Goal: Task Accomplishment & Management: Manage account settings

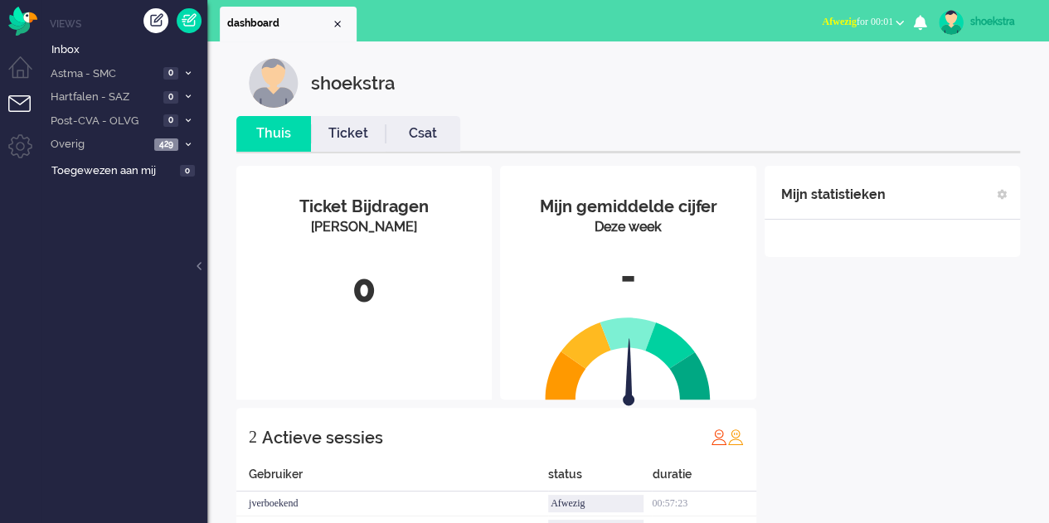
click at [873, 26] on span "Afwezig for 00:01" at bounding box center [857, 22] width 71 height 12
click at [979, 19] on div "shoekstra" at bounding box center [1001, 21] width 62 height 17
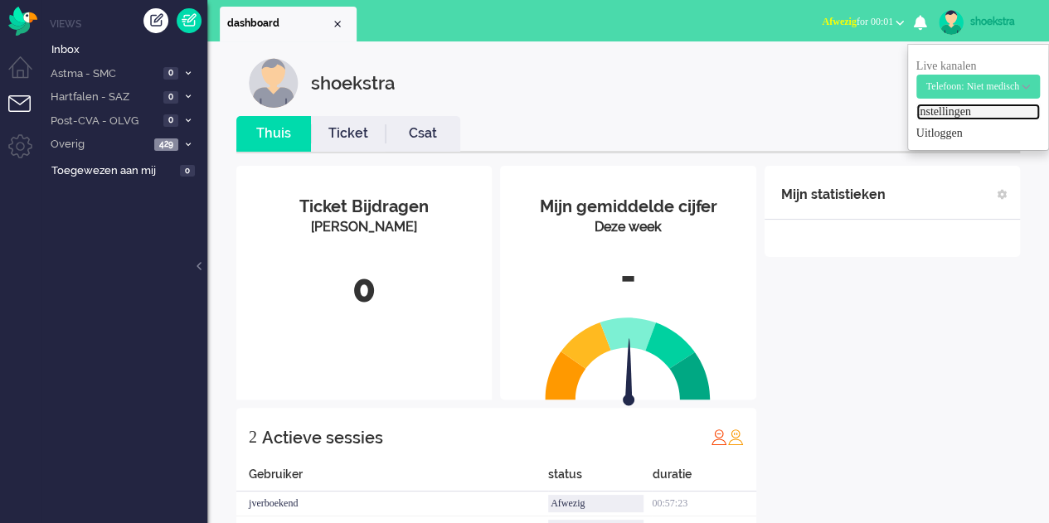
click at [929, 115] on link "Instellingen" at bounding box center [979, 112] width 124 height 17
select select "browser"
select select "nl"
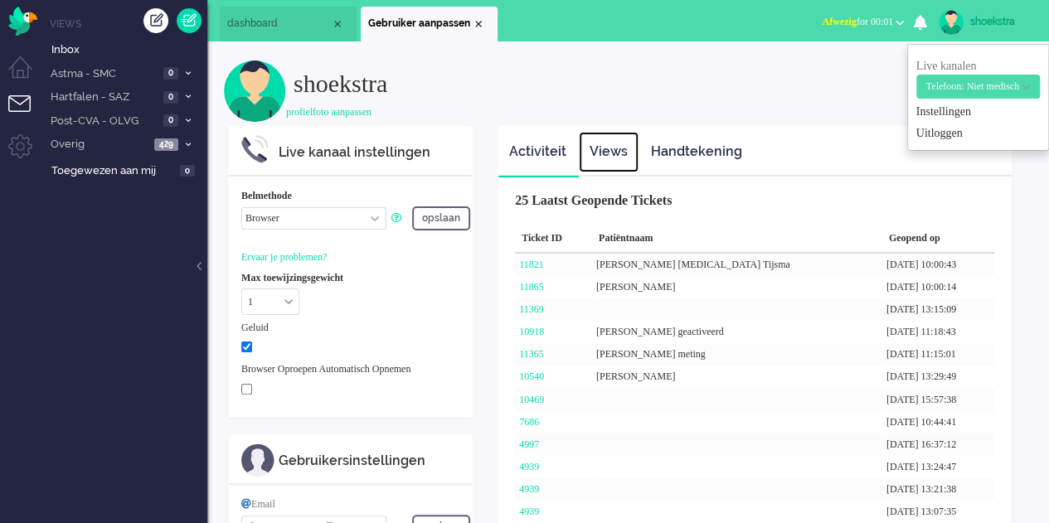
click at [599, 143] on link "Views" at bounding box center [609, 152] width 60 height 41
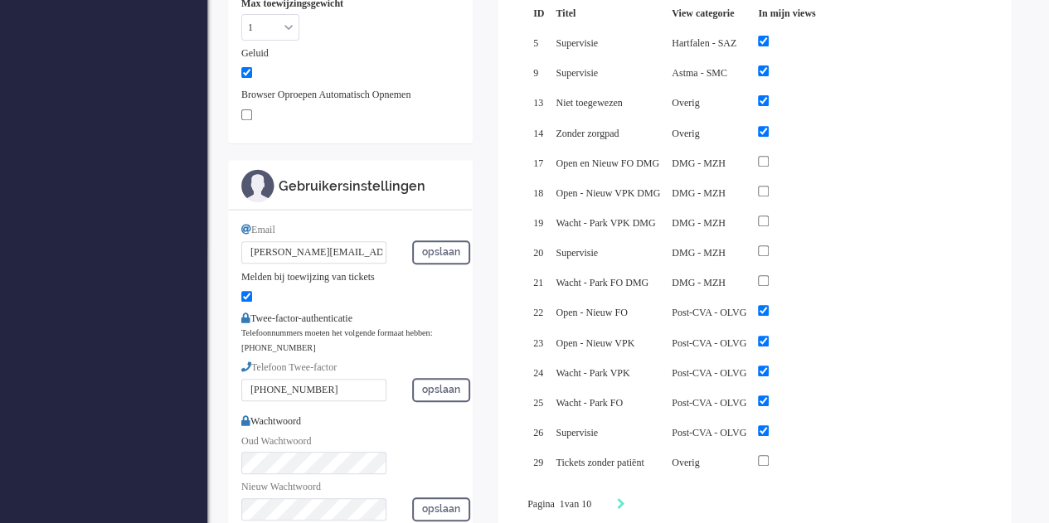
scroll to position [261, 0]
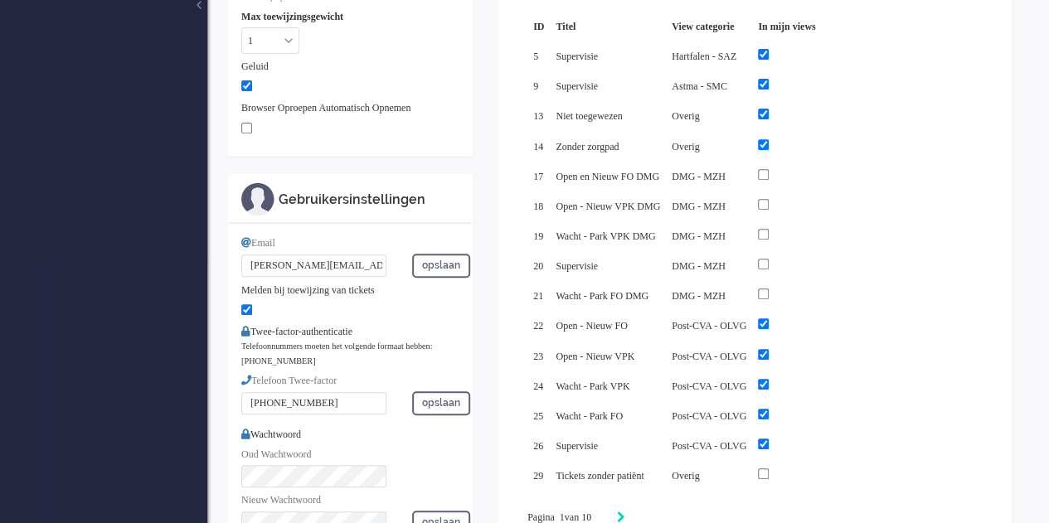
click at [625, 512] on icon "Next" at bounding box center [621, 518] width 8 height 12
type input "2"
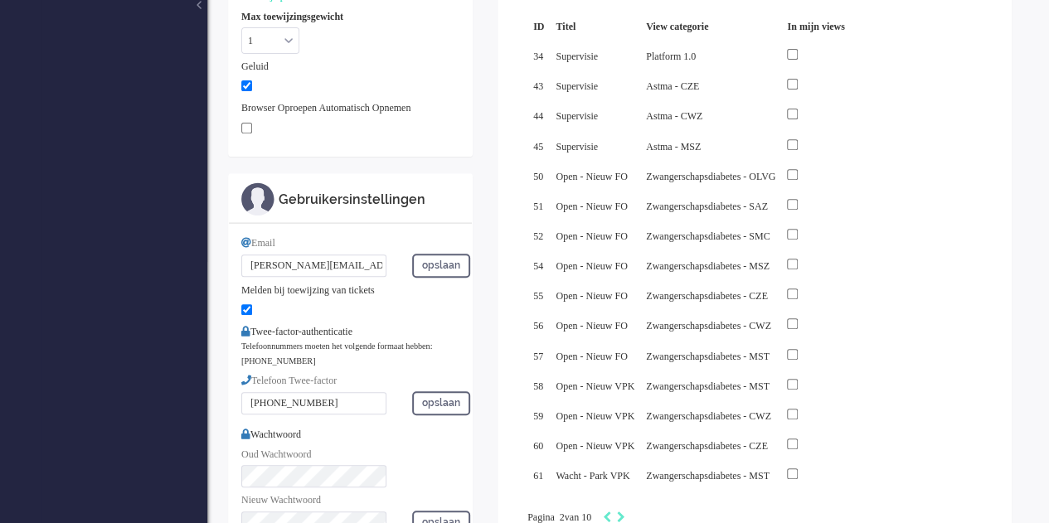
click at [620, 510] on div "Pagination" at bounding box center [611, 518] width 28 height 17
click at [611, 512] on icon "Previous" at bounding box center [607, 518] width 8 height 12
type input "1"
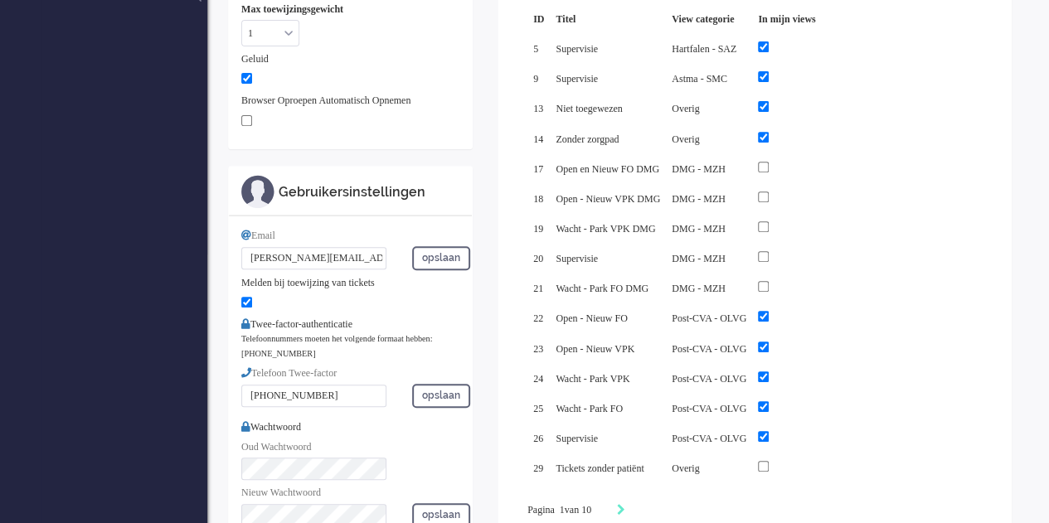
scroll to position [266, 0]
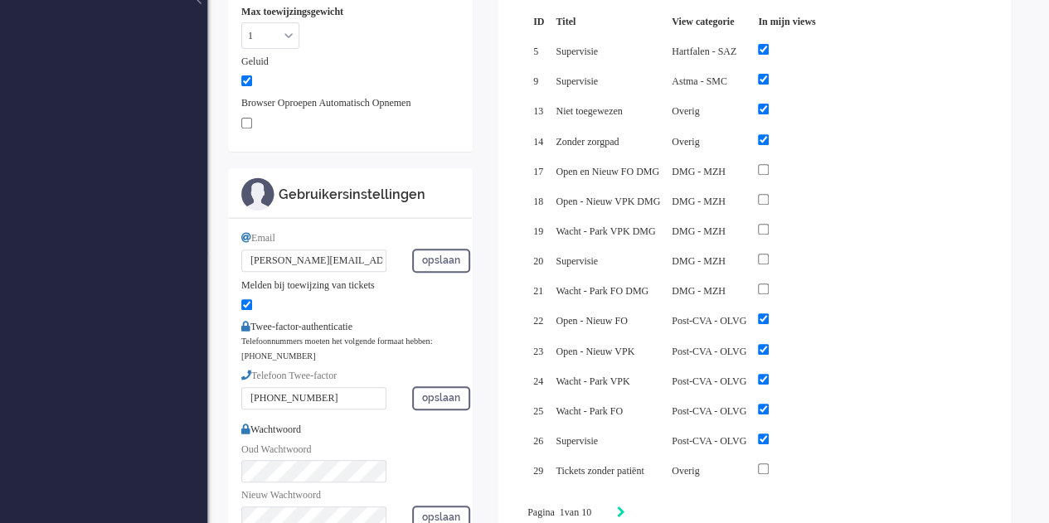
click at [625, 507] on icon "Next" at bounding box center [621, 513] width 8 height 12
type input "2"
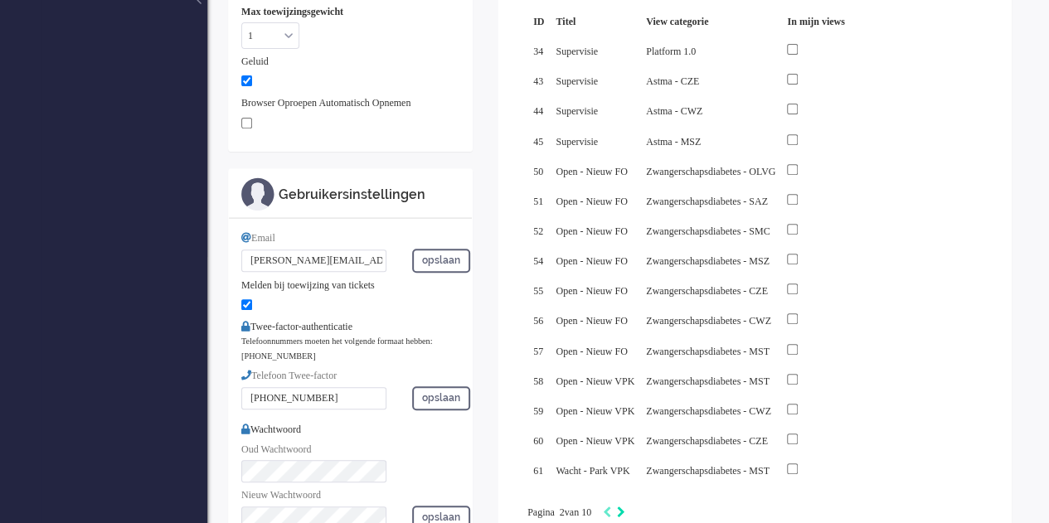
click at [625, 507] on icon "Next" at bounding box center [621, 513] width 8 height 12
type input "3"
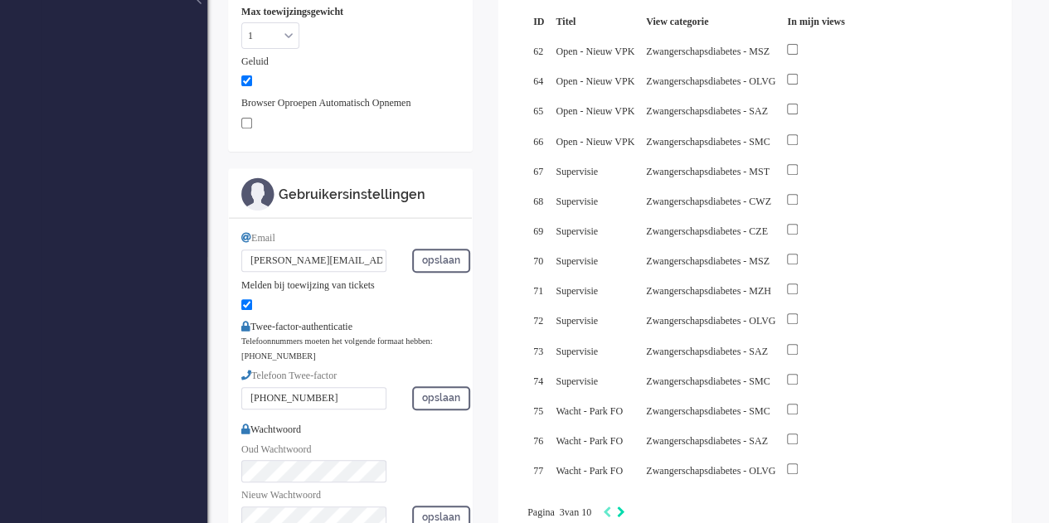
click at [625, 507] on icon "Next" at bounding box center [621, 513] width 8 height 12
type input "4"
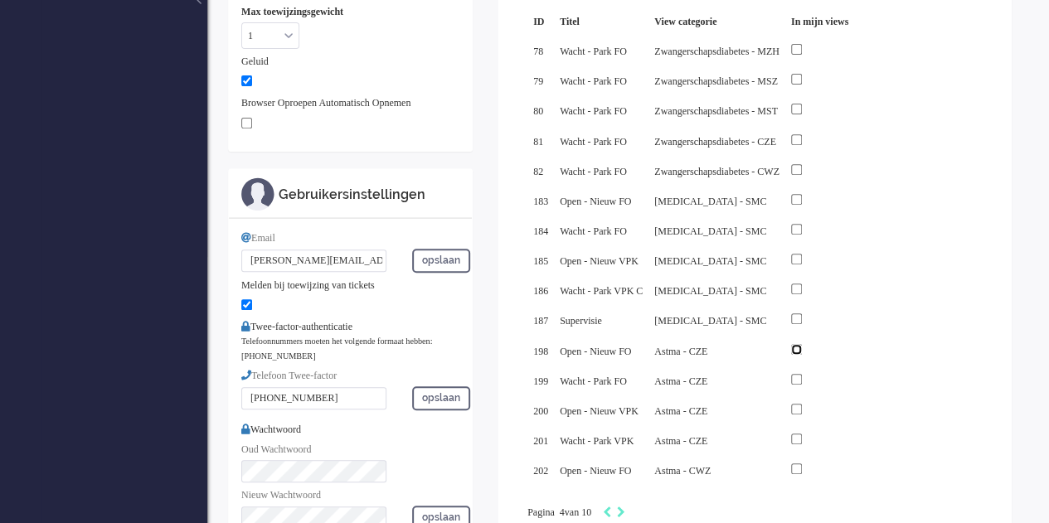
click at [802, 344] on input "checkbox" at bounding box center [796, 349] width 11 height 11
checkbox input "true"
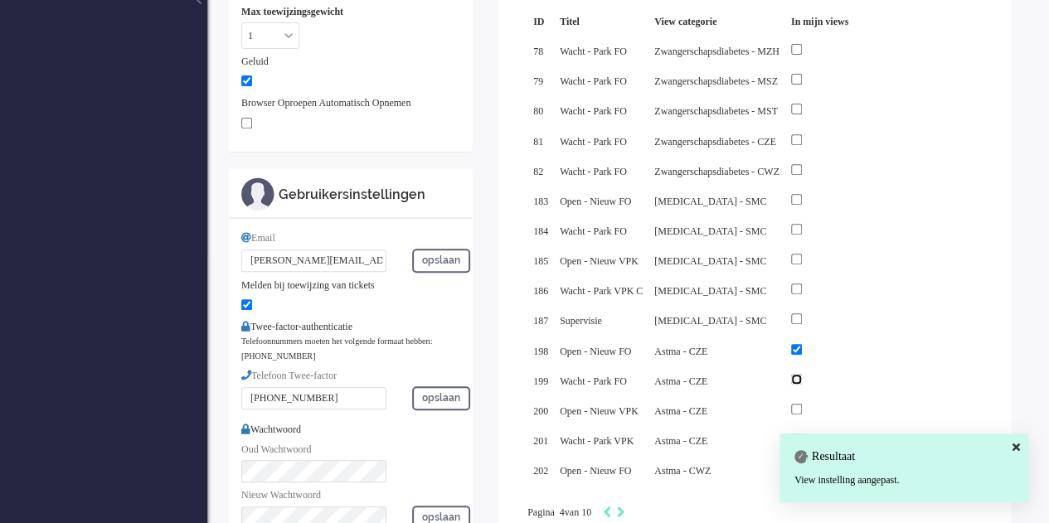
click at [802, 374] on input "checkbox" at bounding box center [796, 379] width 11 height 11
checkbox input "true"
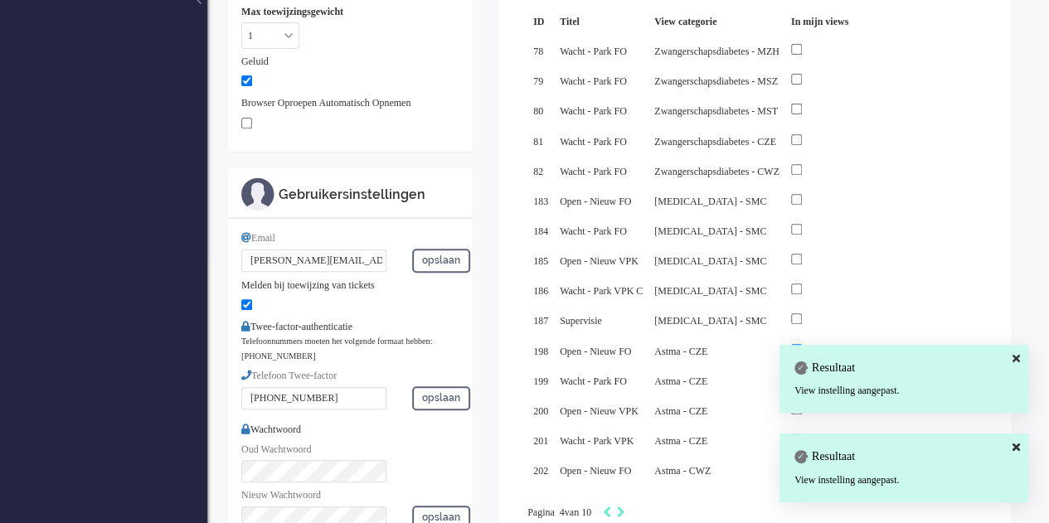
click at [1015, 360] on icon at bounding box center [1016, 358] width 7 height 11
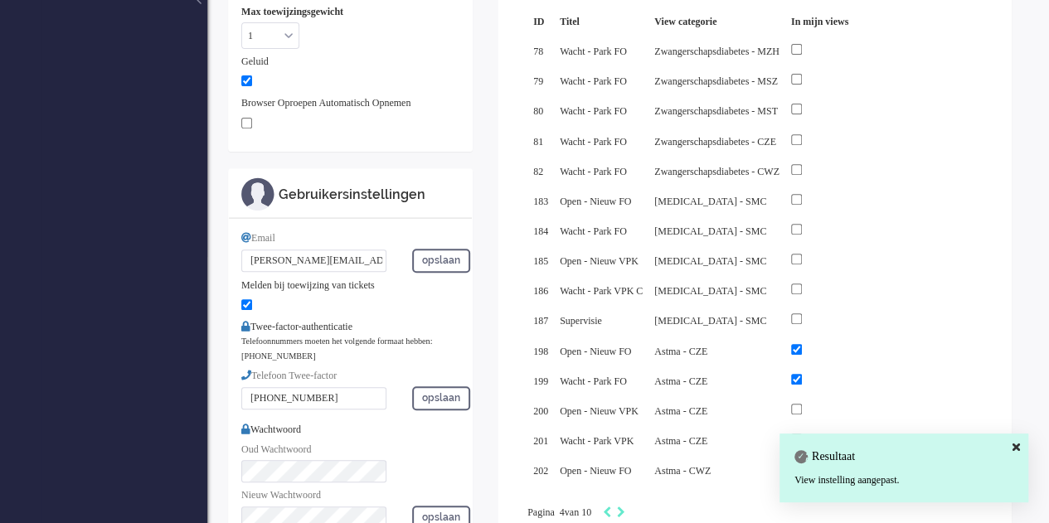
click at [1019, 448] on icon at bounding box center [1016, 447] width 7 height 11
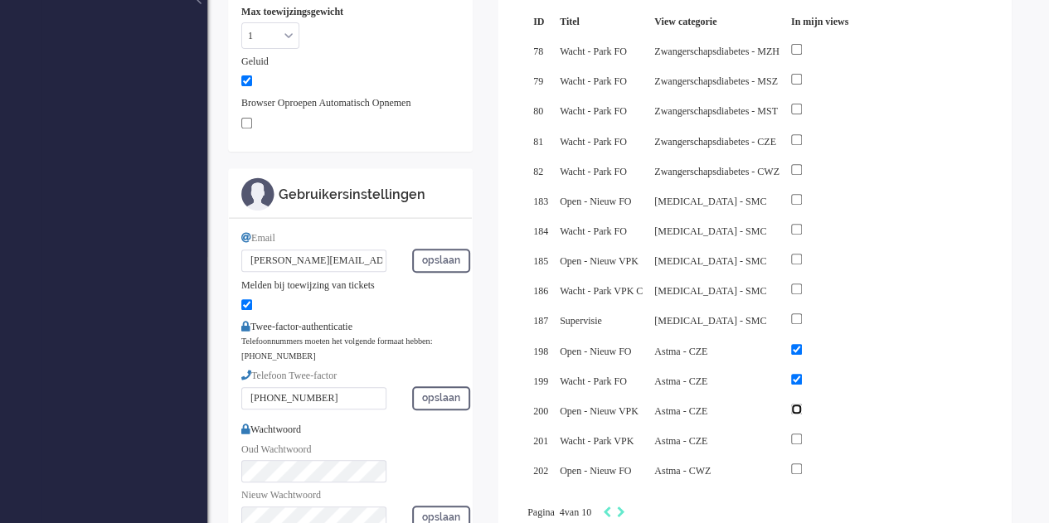
click at [802, 407] on input "checkbox" at bounding box center [796, 409] width 11 height 11
checkbox input "true"
click at [802, 434] on input "checkbox" at bounding box center [796, 439] width 11 height 11
checkbox input "true"
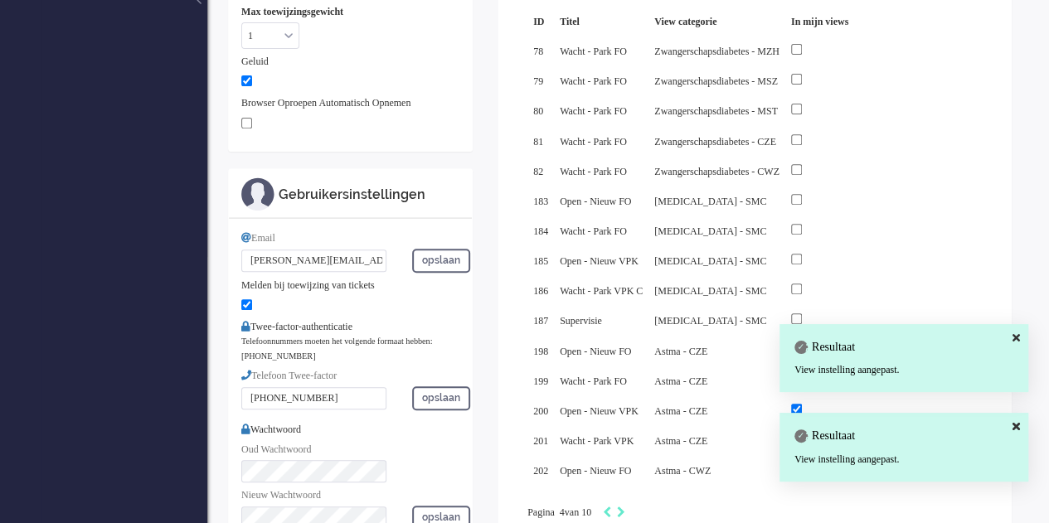
click at [1013, 430] on icon at bounding box center [1016, 426] width 7 height 11
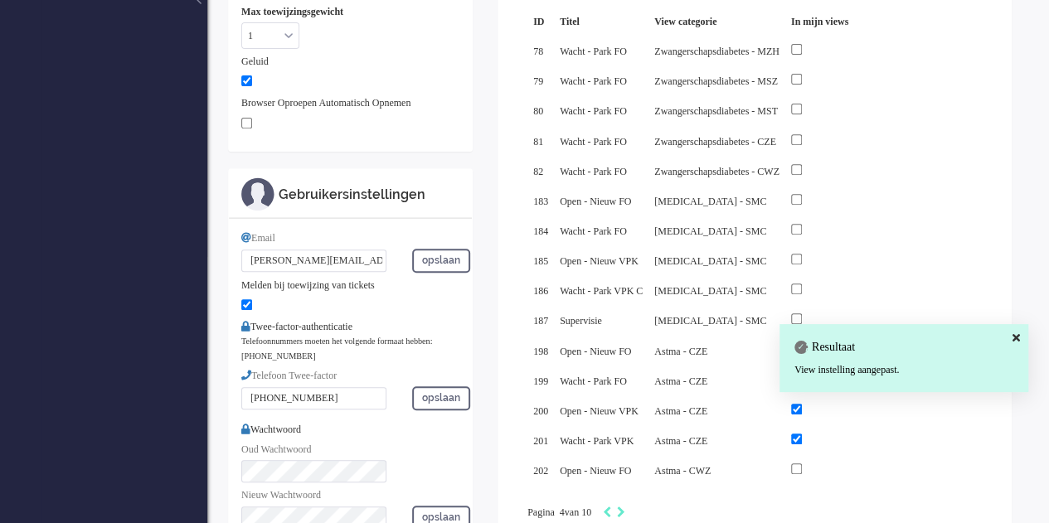
click at [1015, 343] on icon at bounding box center [1016, 338] width 7 height 11
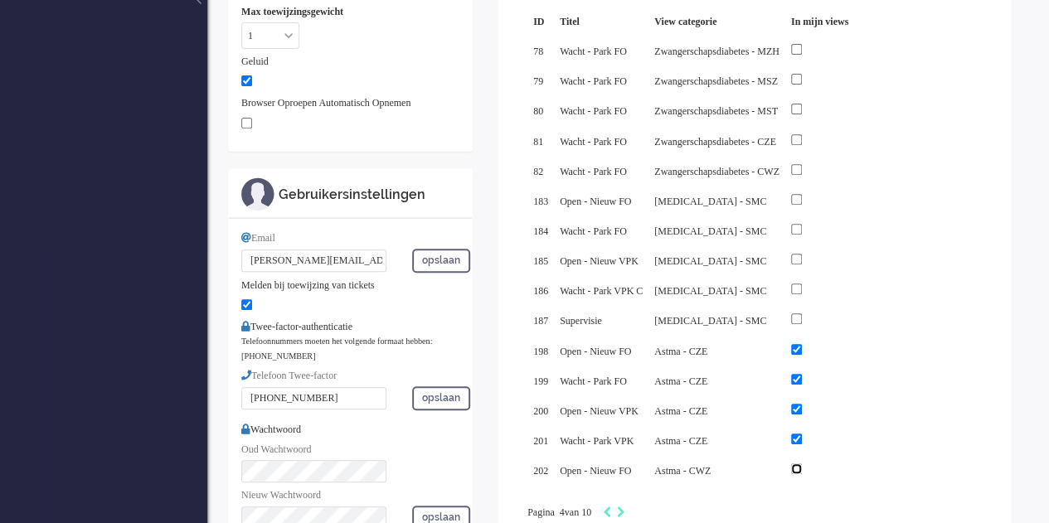
click at [802, 464] on input "checkbox" at bounding box center [796, 469] width 11 height 11
checkbox input "true"
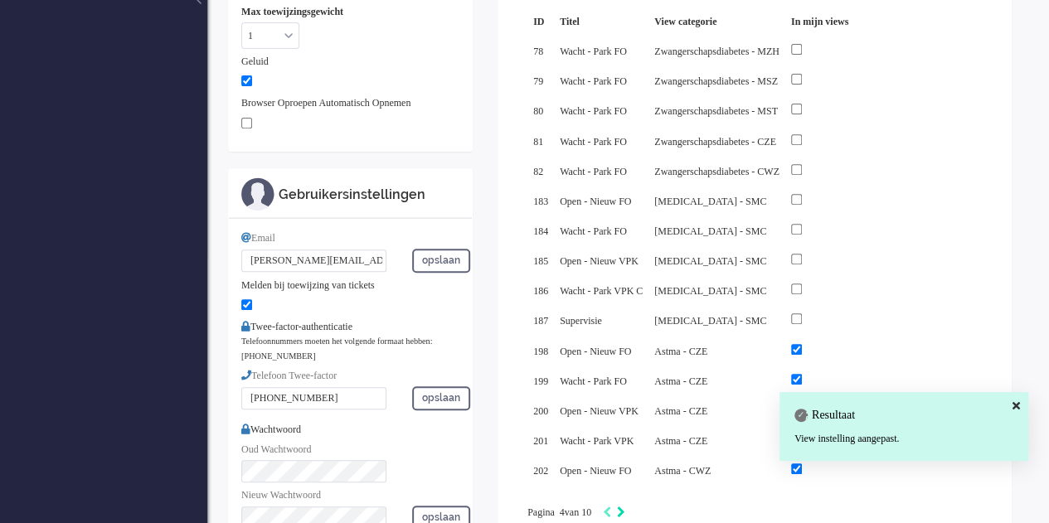
click at [625, 507] on icon "Next" at bounding box center [621, 513] width 8 height 12
type input "5"
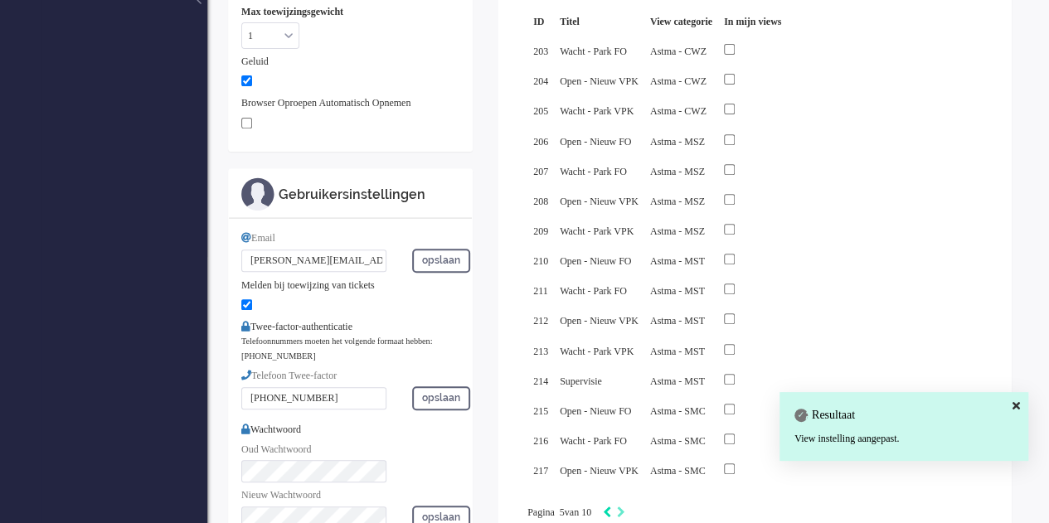
click at [611, 507] on icon "Previous" at bounding box center [607, 513] width 8 height 12
type input "4"
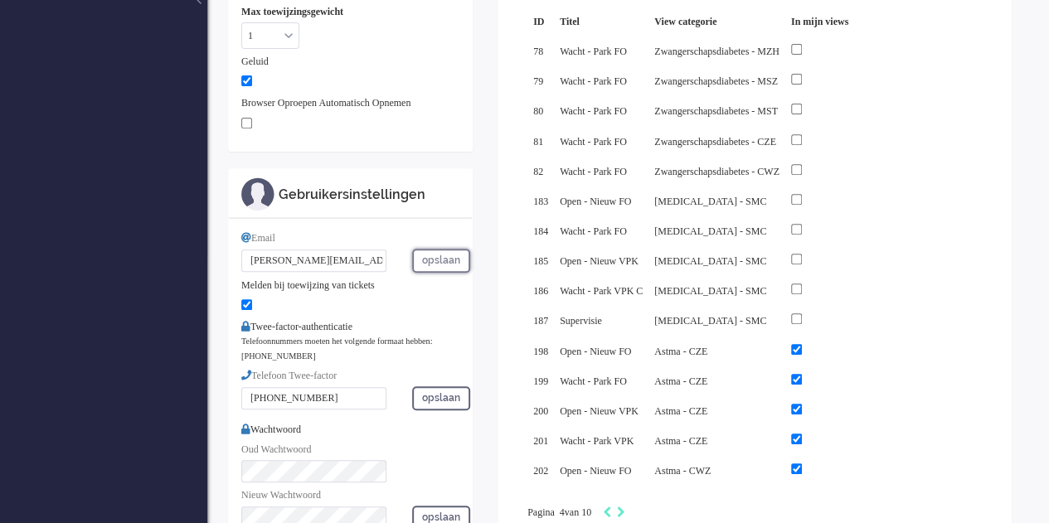
scroll to position [0, 0]
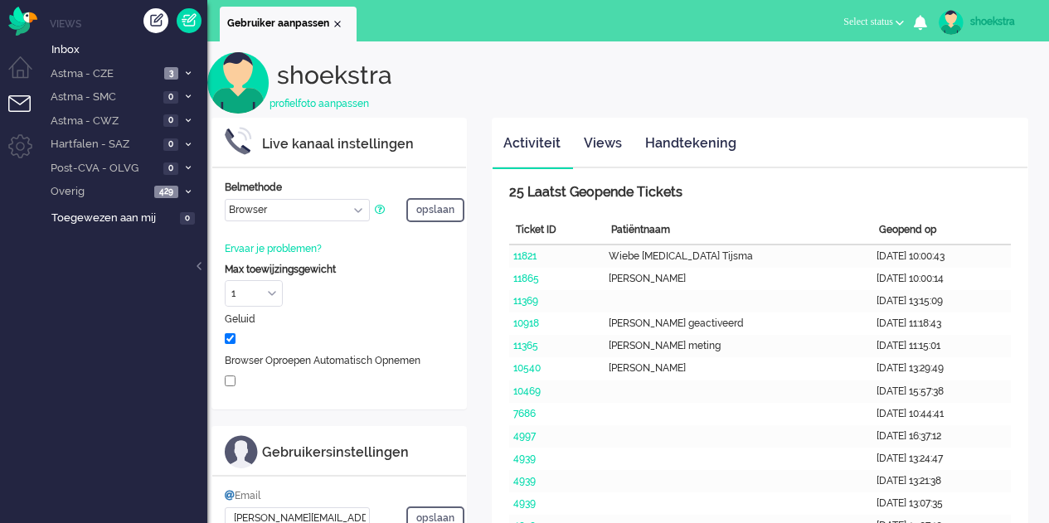
select select "browser"
select select "nl"
click at [187, 72] on icon at bounding box center [188, 74] width 5 height 6
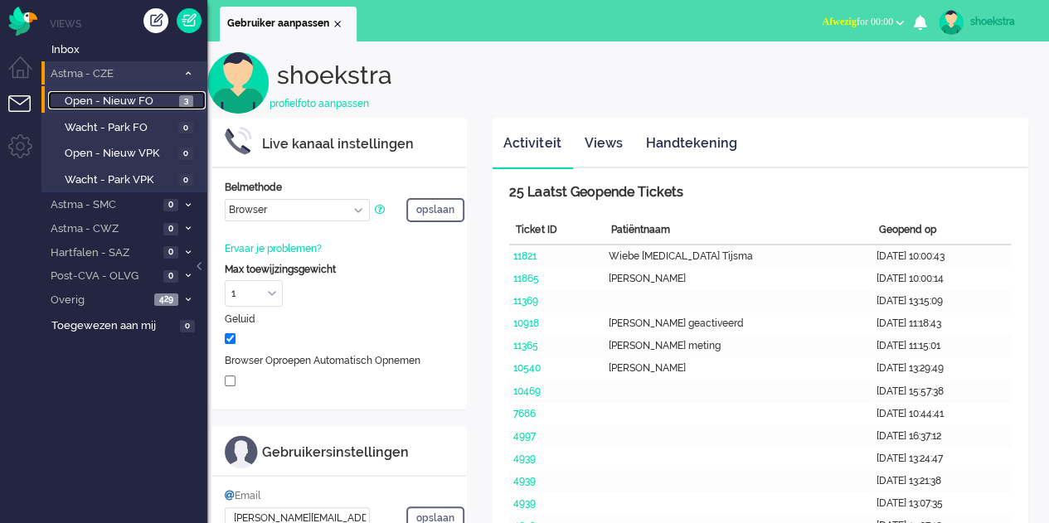
click at [139, 102] on span "Open - Nieuw FO" at bounding box center [120, 102] width 110 height 16
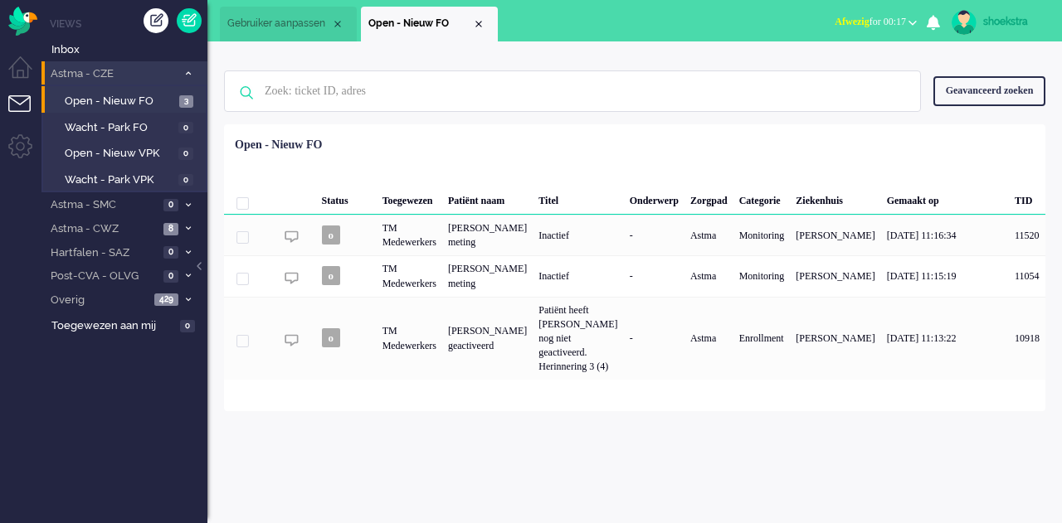
click at [182, 75] on span at bounding box center [188, 73] width 12 height 9
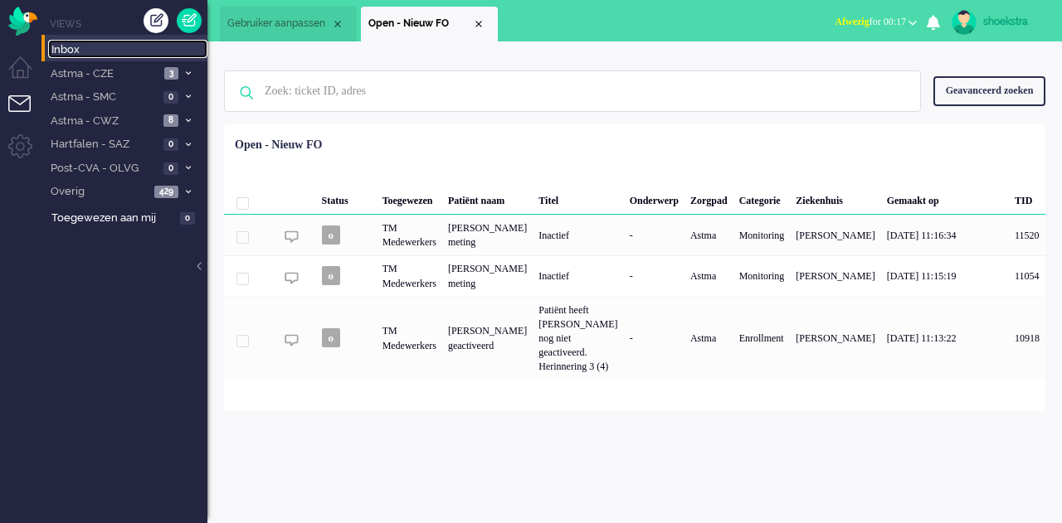
click at [90, 54] on span "Inbox" at bounding box center [129, 50] width 156 height 16
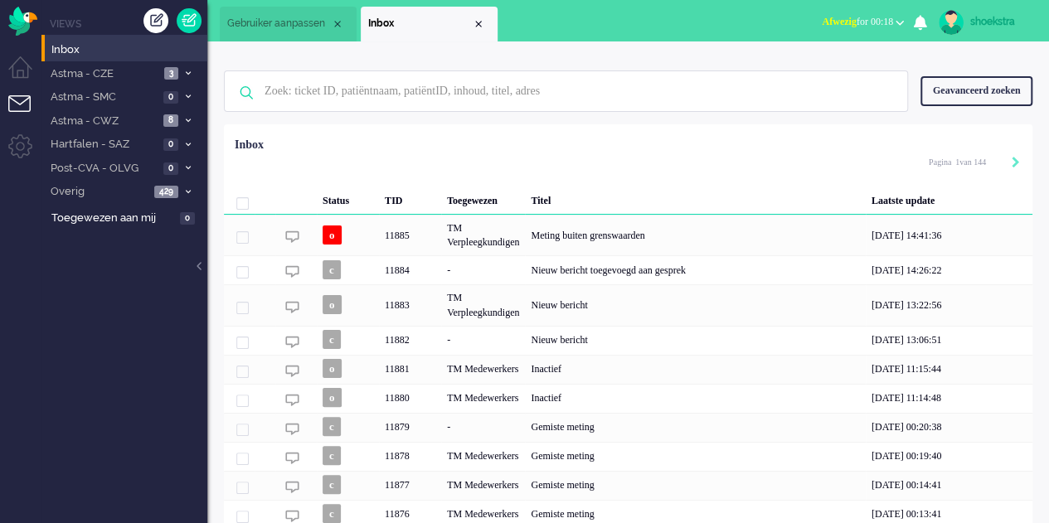
click at [987, 102] on div "Geavanceerd zoeken" at bounding box center [977, 90] width 112 height 29
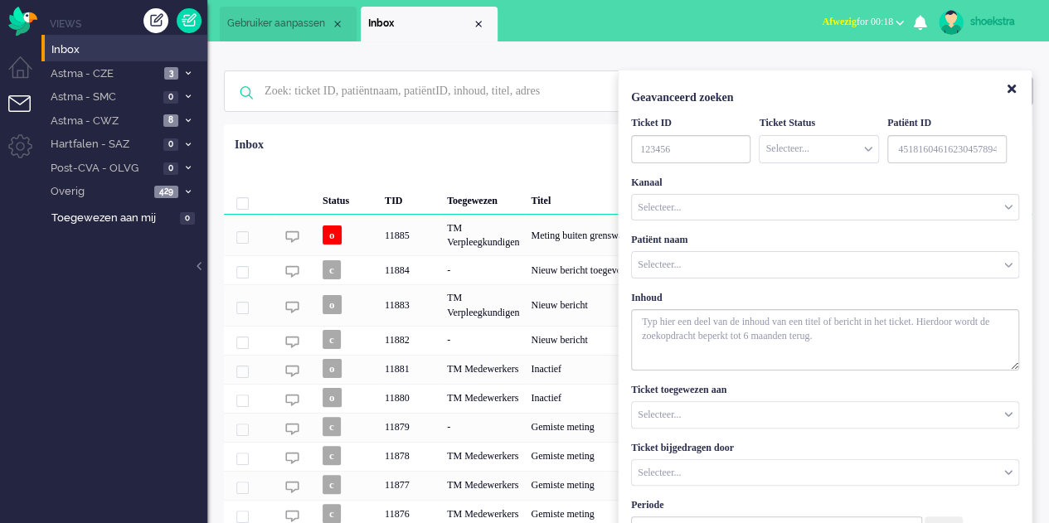
click at [735, 268] on input "Customer Name" at bounding box center [825, 265] width 387 height 26
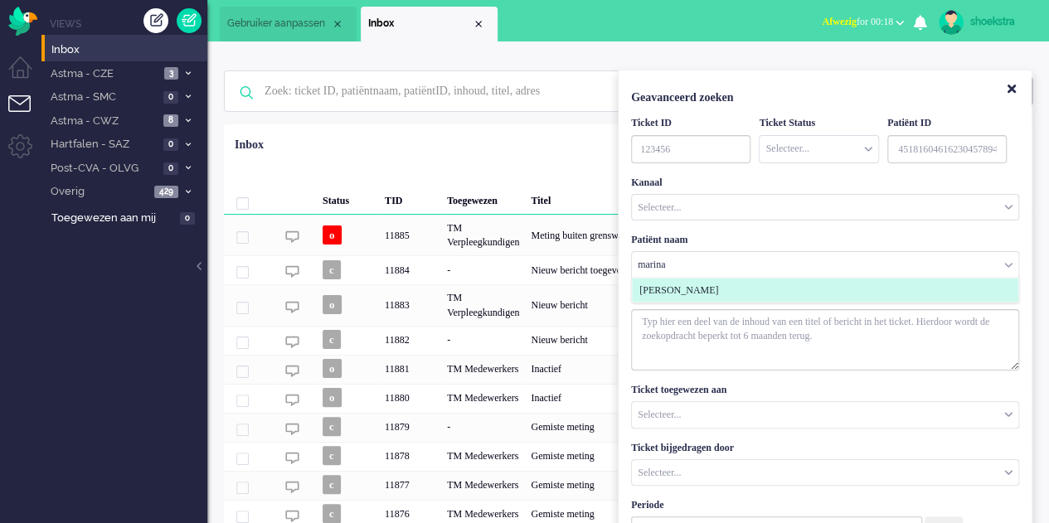
type input "marina"
click at [718, 284] on span "[PERSON_NAME]" at bounding box center [678, 291] width 79 height 14
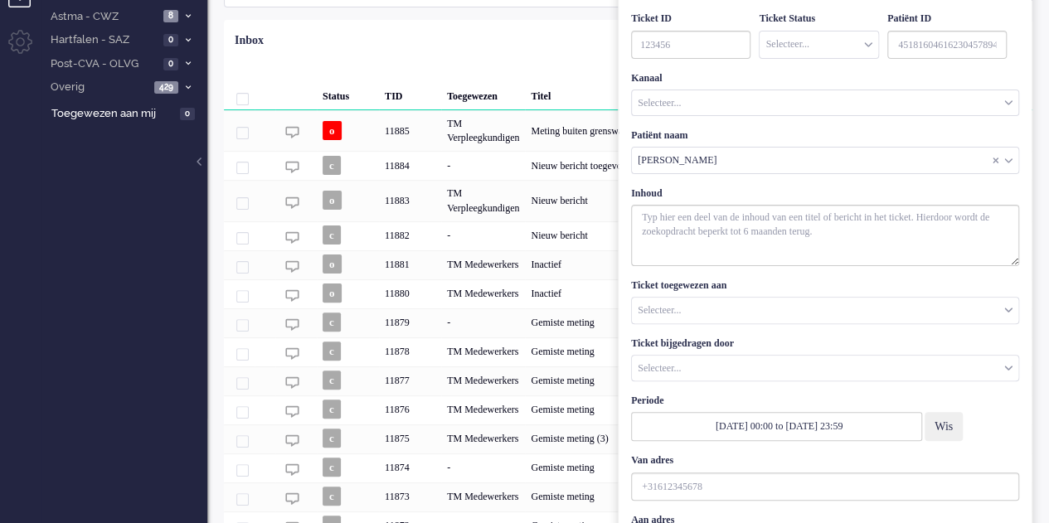
scroll to position [218, 0]
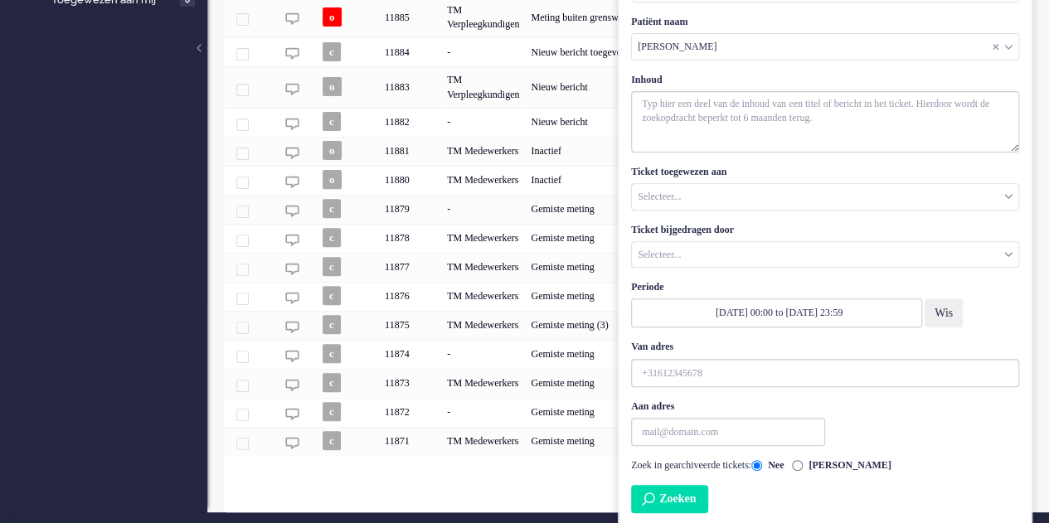
click at [665, 490] on button "Zoeken" at bounding box center [669, 499] width 77 height 28
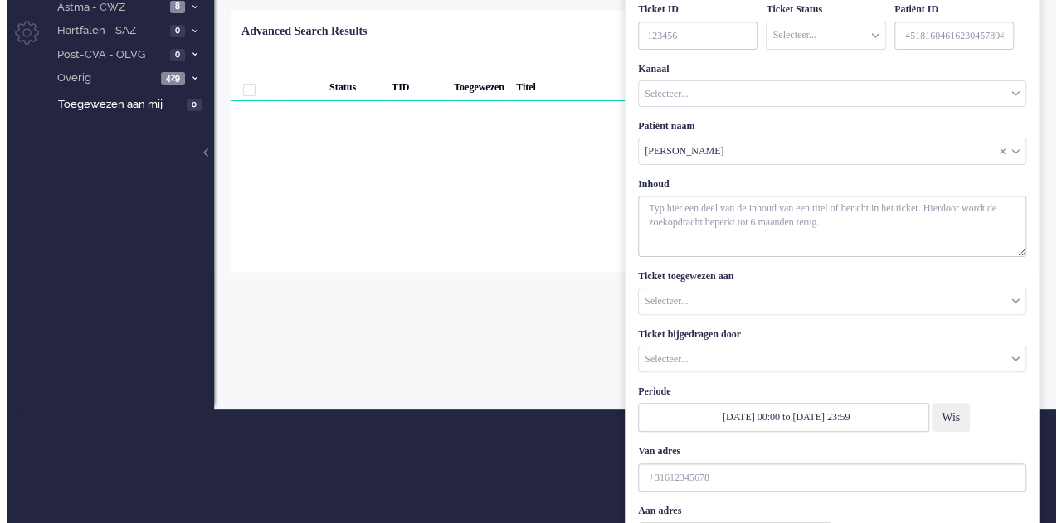
scroll to position [0, 0]
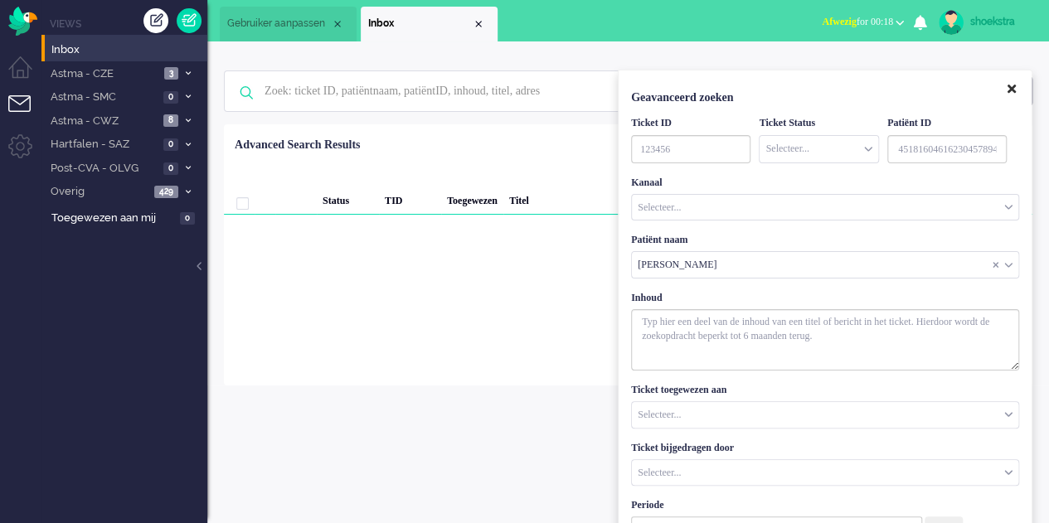
click at [1004, 93] on button "Close" at bounding box center [1012, 89] width 28 height 27
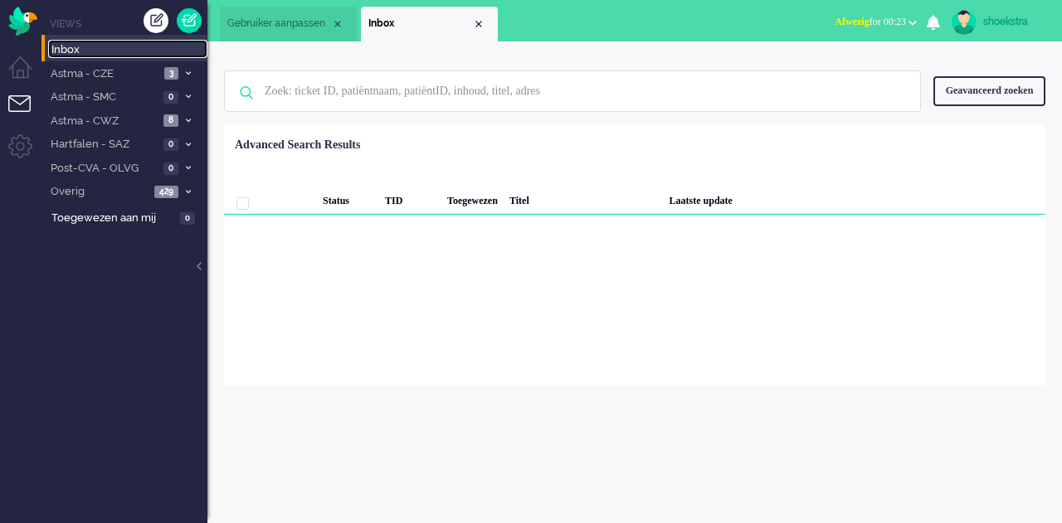
click at [80, 51] on span "Inbox" at bounding box center [129, 50] width 156 height 16
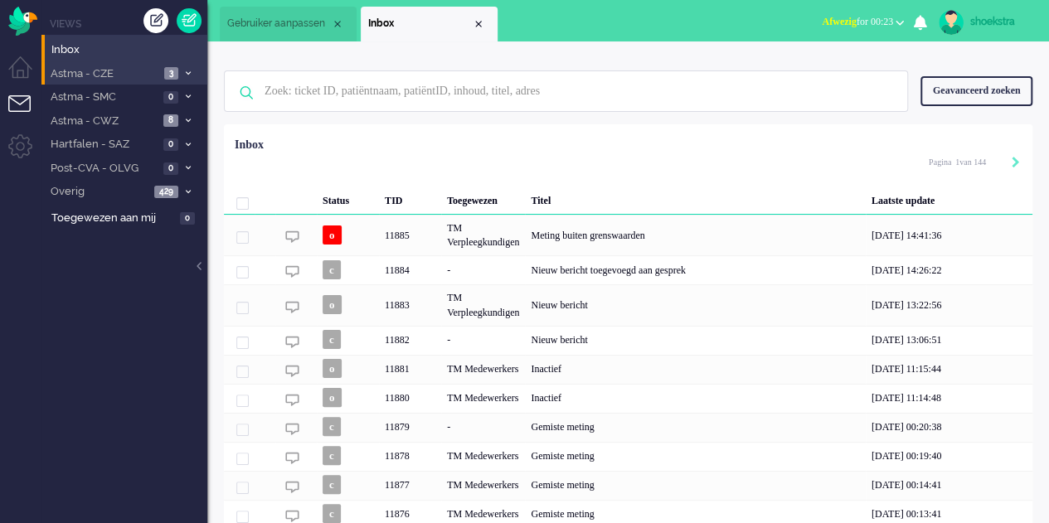
click at [100, 74] on span "Astma - CZE" at bounding box center [103, 74] width 111 height 16
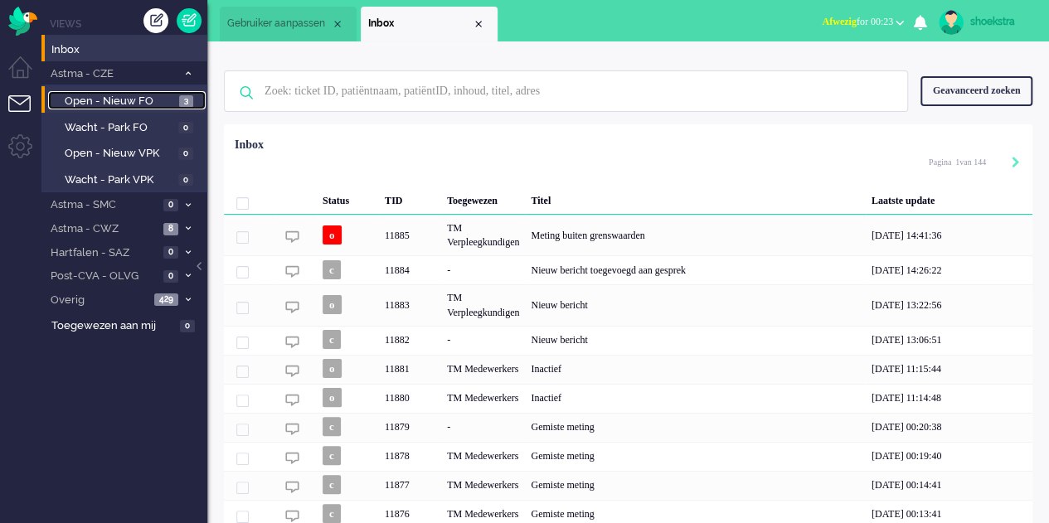
click at [105, 92] on link "Open - Nieuw FO 3" at bounding box center [127, 100] width 158 height 18
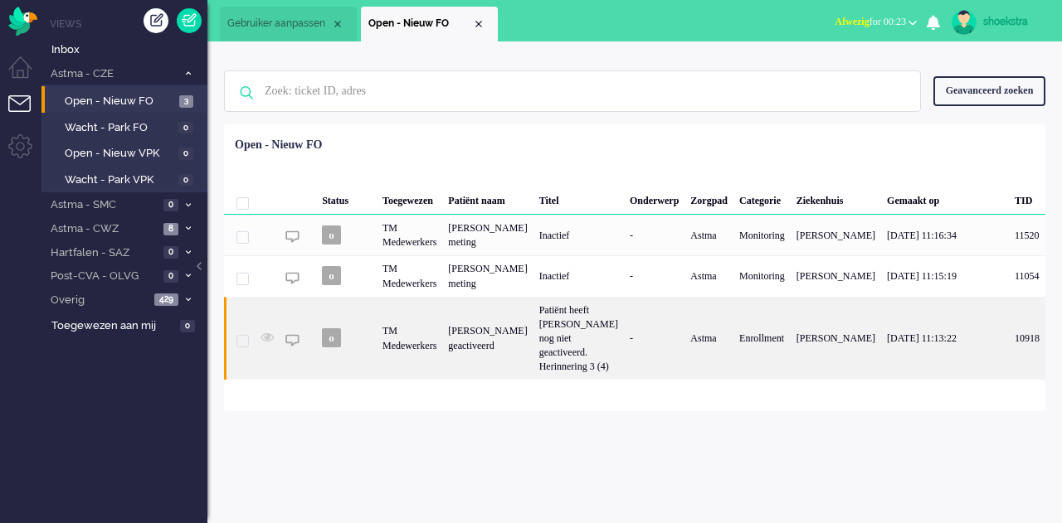
click at [442, 340] on div "TM Medewerkers" at bounding box center [410, 339] width 66 height 84
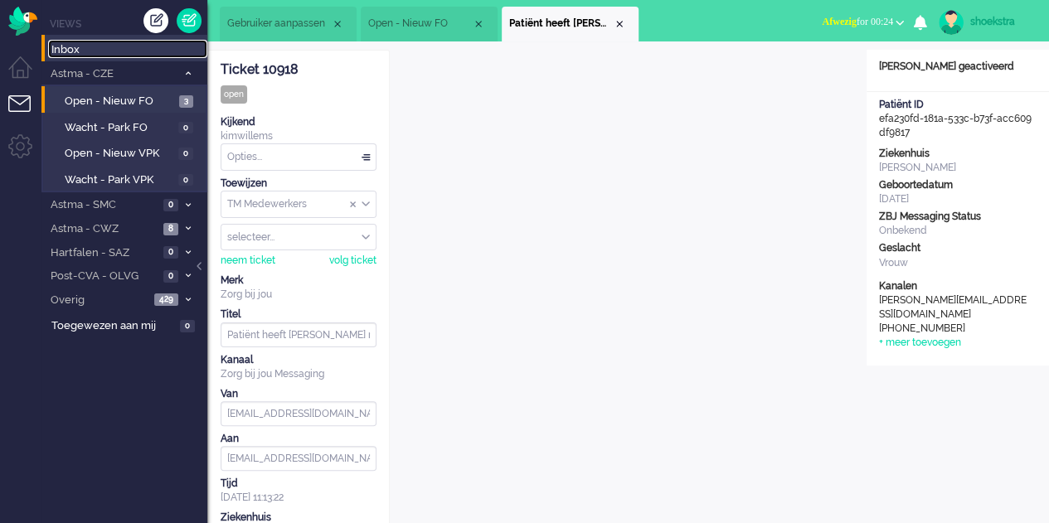
click at [92, 50] on span "Inbox" at bounding box center [129, 50] width 156 height 16
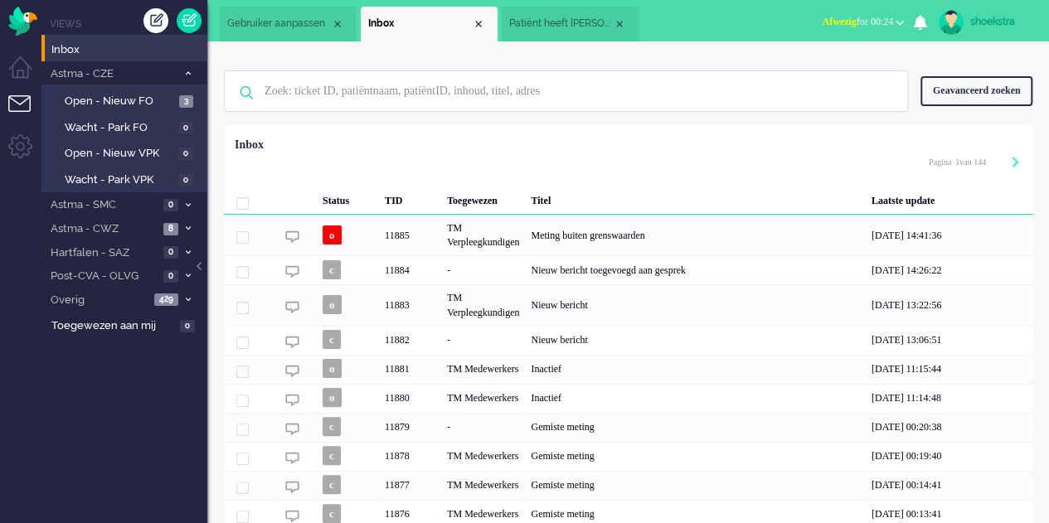
click at [941, 100] on div "Geavanceerd zoeken" at bounding box center [977, 90] width 112 height 29
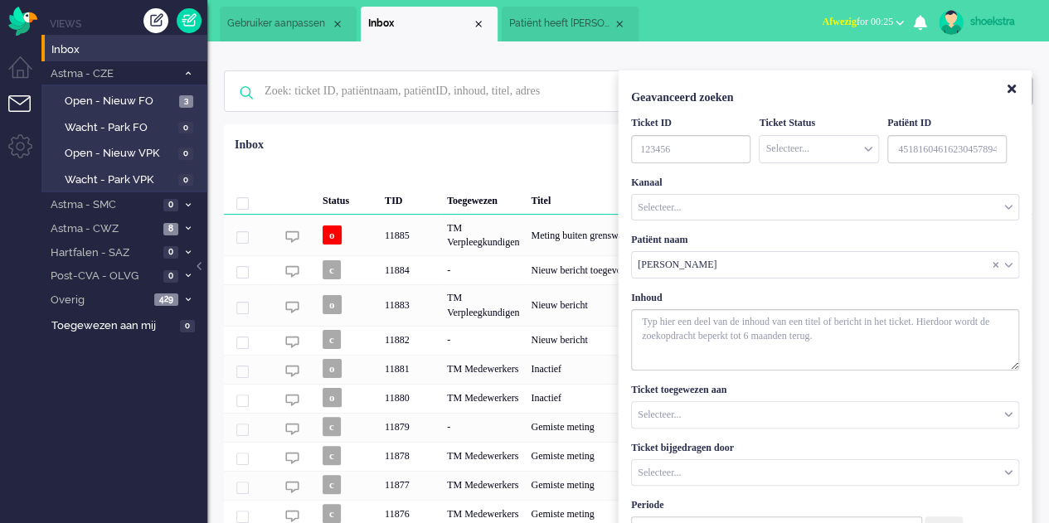
click at [692, 255] on input "Customer Name" at bounding box center [825, 265] width 387 height 26
click at [793, 248] on div "Patiënt naam [PERSON_NAME] Vul 2 karakters of meer in [PERSON_NAME]" at bounding box center [825, 256] width 388 height 46
click at [994, 263] on span "Customer Name" at bounding box center [996, 266] width 7 height 12
click at [784, 266] on input "Customer Name" at bounding box center [825, 265] width 387 height 26
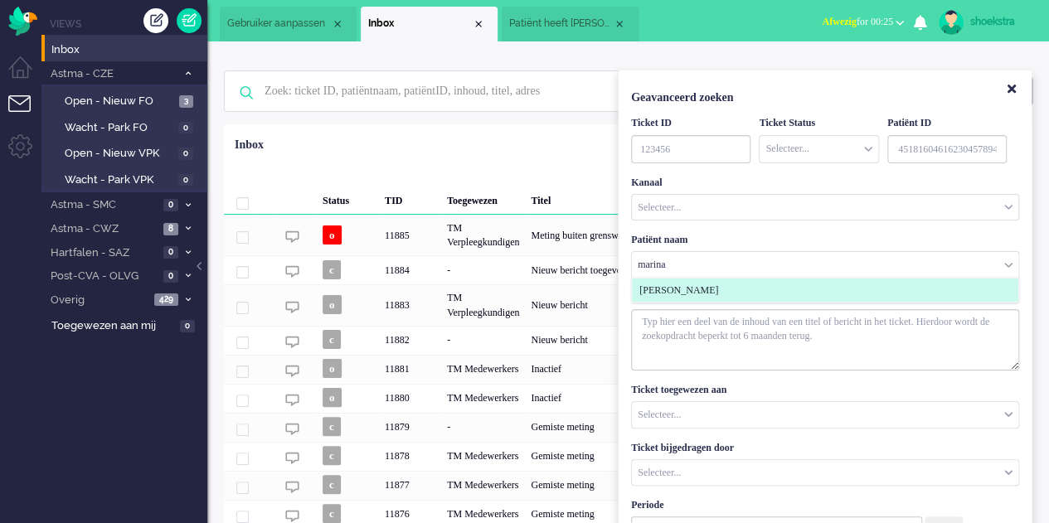
type input "marina"
click at [707, 296] on li "[PERSON_NAME]" at bounding box center [825, 291] width 387 height 24
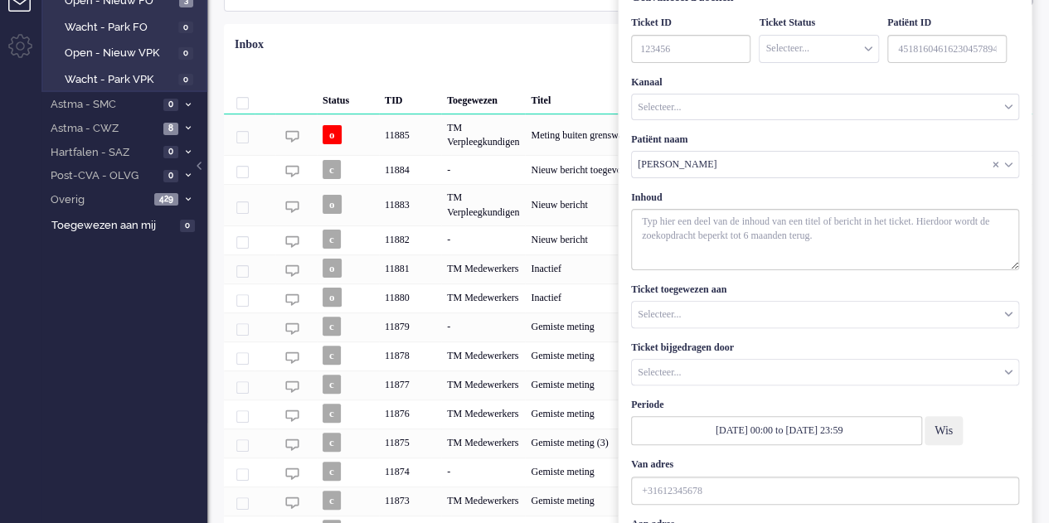
scroll to position [218, 0]
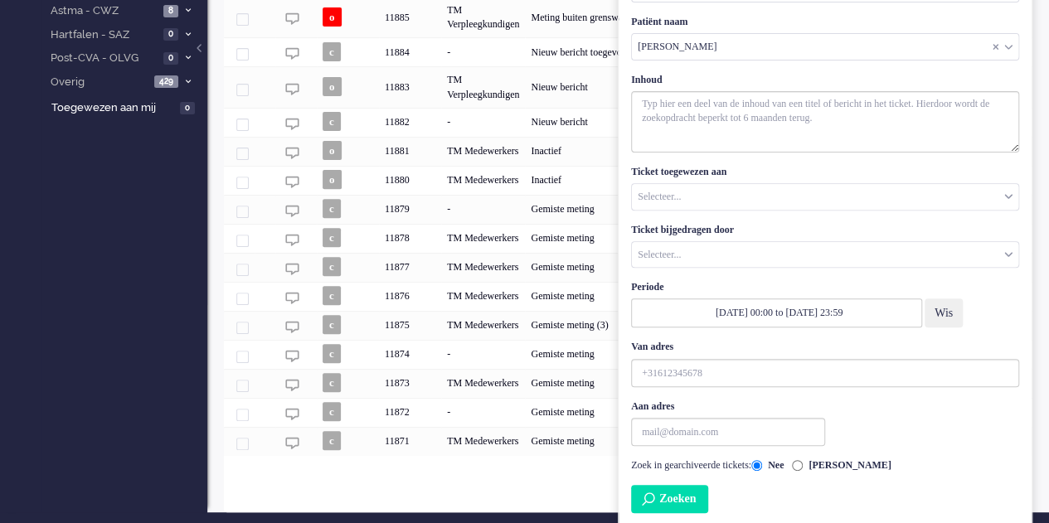
click at [692, 500] on button "Zoeken" at bounding box center [669, 499] width 77 height 28
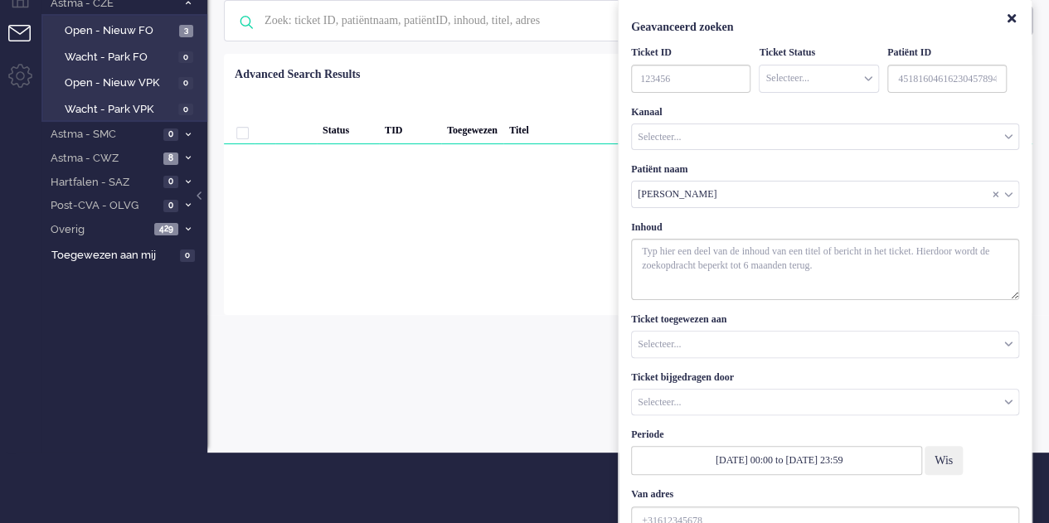
scroll to position [0, 0]
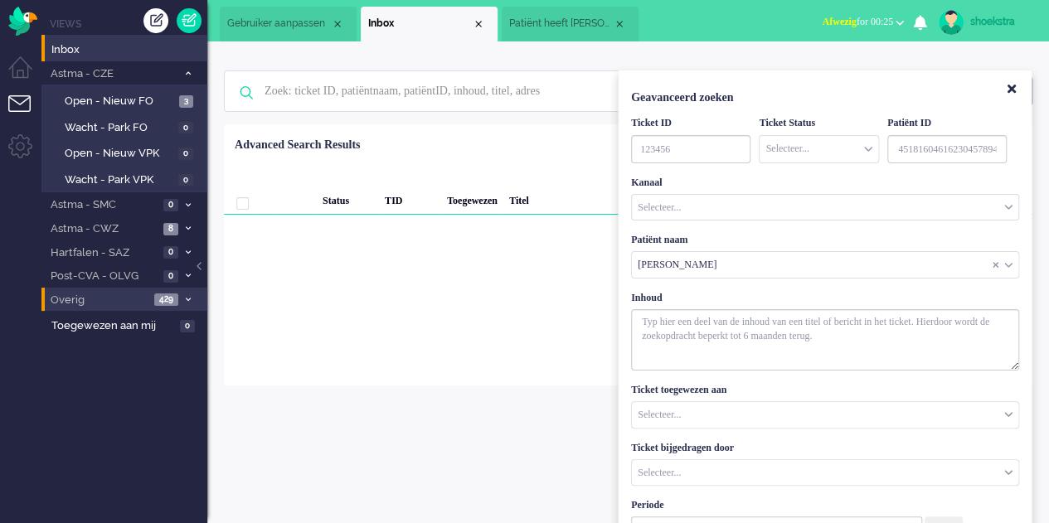
click at [122, 297] on span "Overig" at bounding box center [98, 301] width 101 height 16
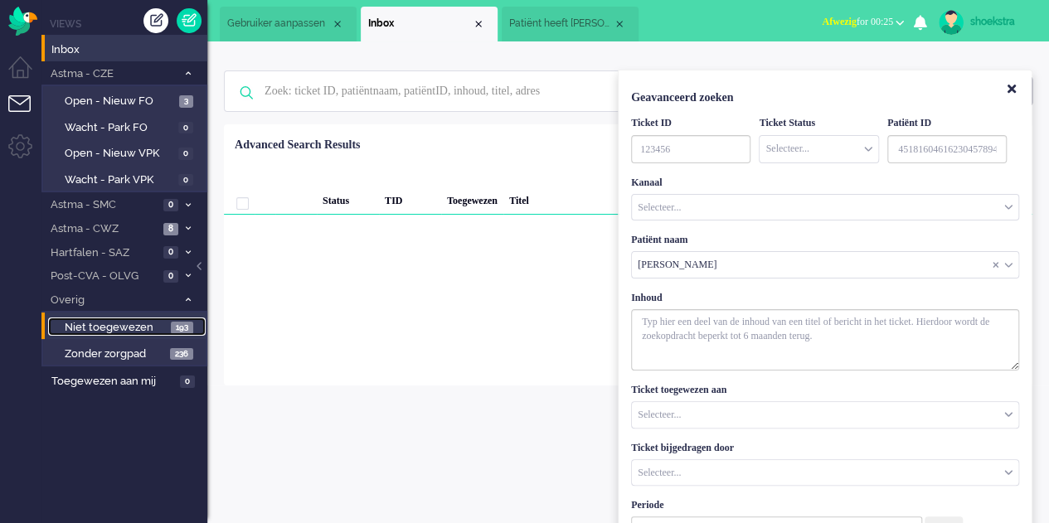
click at [129, 327] on span "Niet toegewezen" at bounding box center [116, 328] width 102 height 16
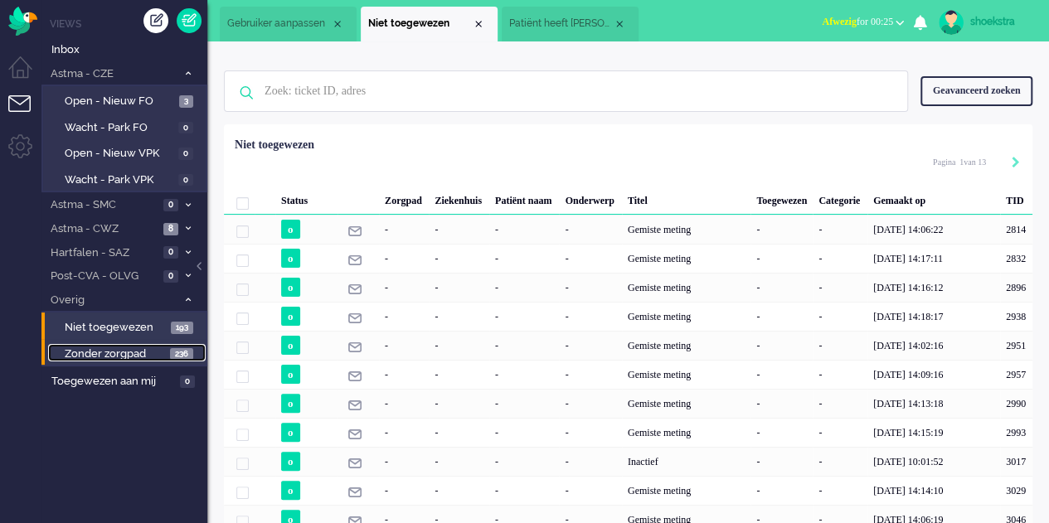
click at [114, 351] on span "Zonder zorgpad" at bounding box center [115, 355] width 101 height 16
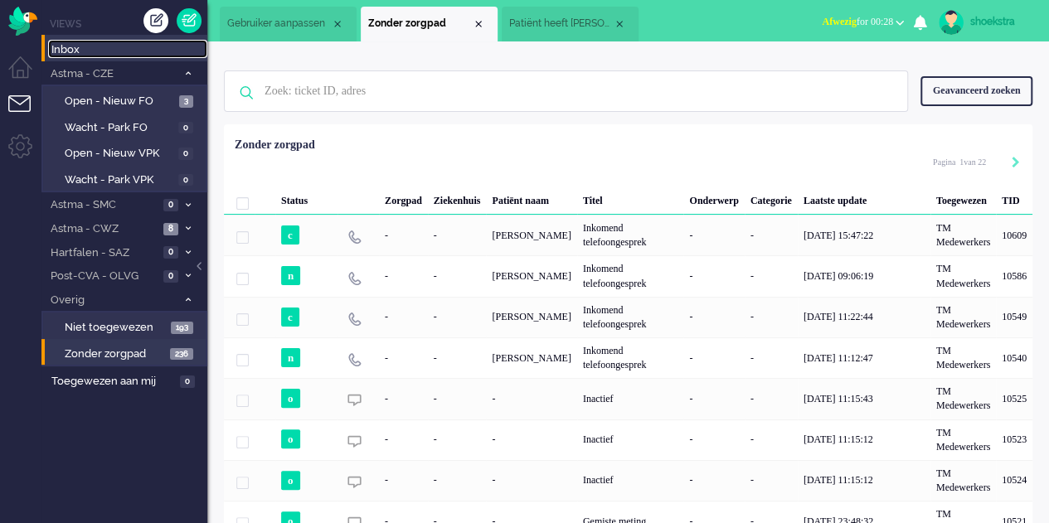
click at [55, 41] on link "Inbox" at bounding box center [127, 49] width 159 height 18
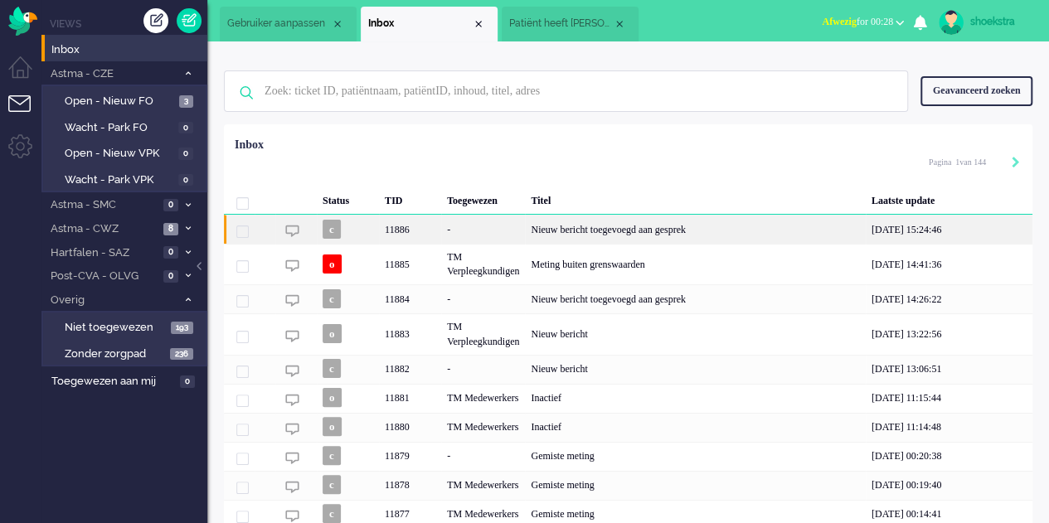
click at [401, 228] on div "11886" at bounding box center [410, 229] width 62 height 29
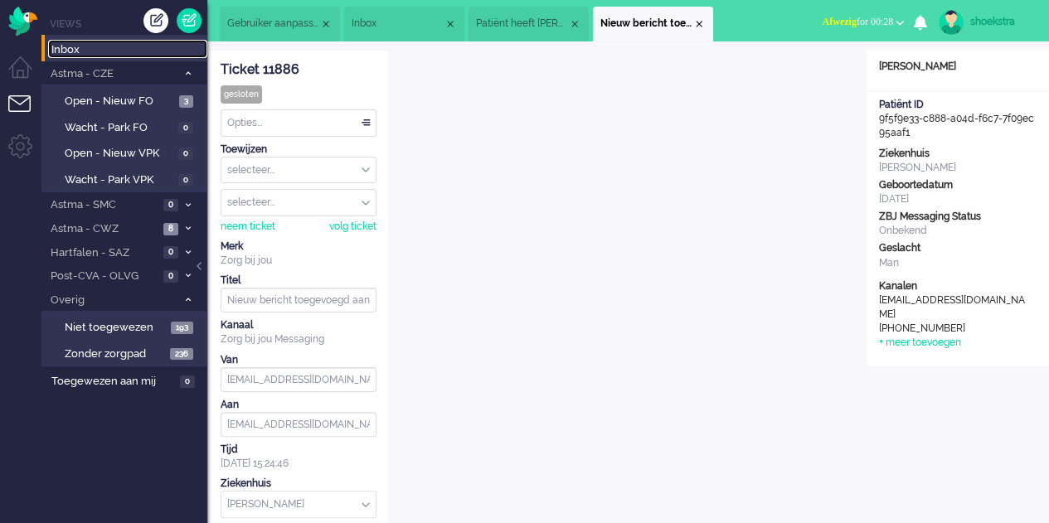
click at [76, 47] on span "Inbox" at bounding box center [129, 50] width 156 height 16
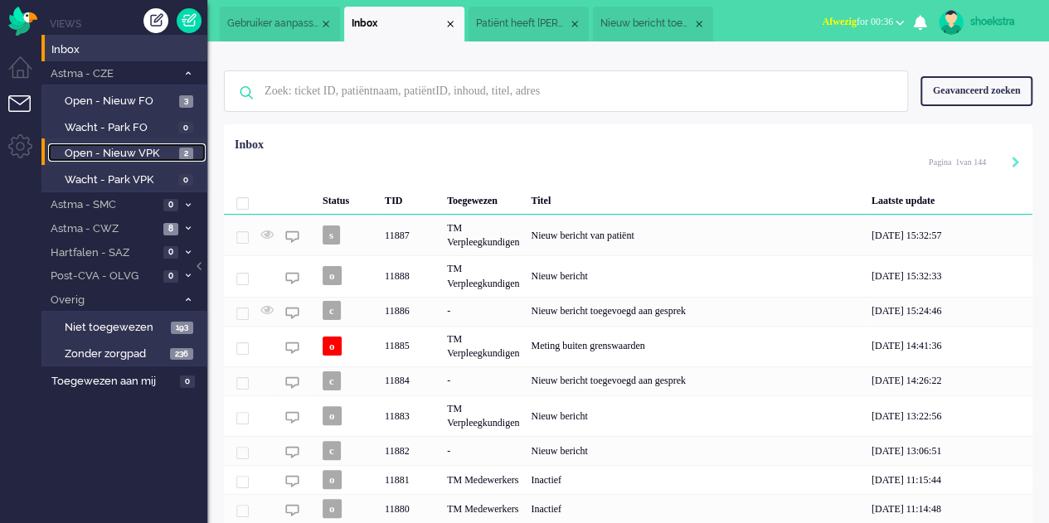
click at [142, 147] on span "Open - Nieuw VPK" at bounding box center [120, 154] width 110 height 16
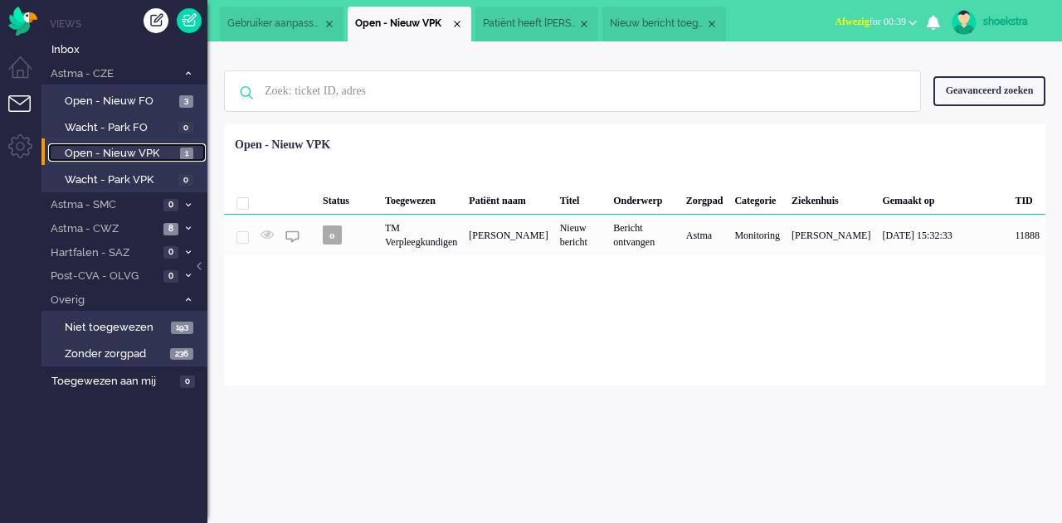
click at [114, 152] on span "Open - Nieuw VPK" at bounding box center [120, 154] width 111 height 16
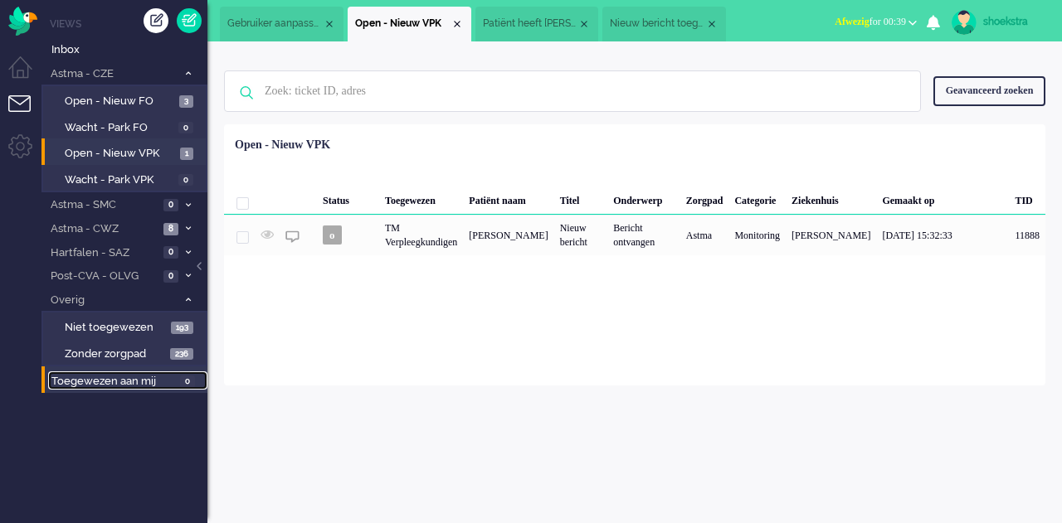
click at [114, 377] on span "Toegewezen aan mij" at bounding box center [113, 382] width 124 height 16
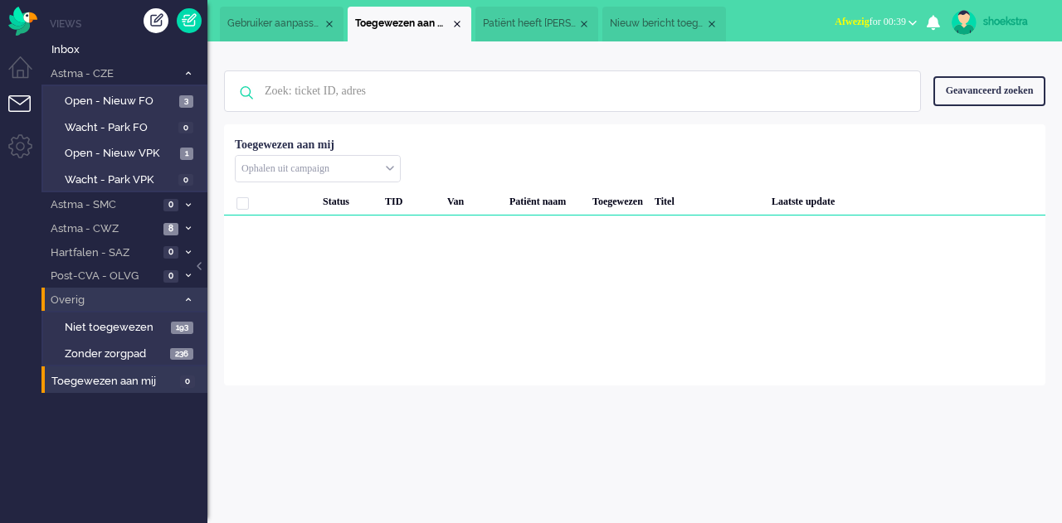
click at [101, 293] on span "Overig" at bounding box center [112, 301] width 129 height 16
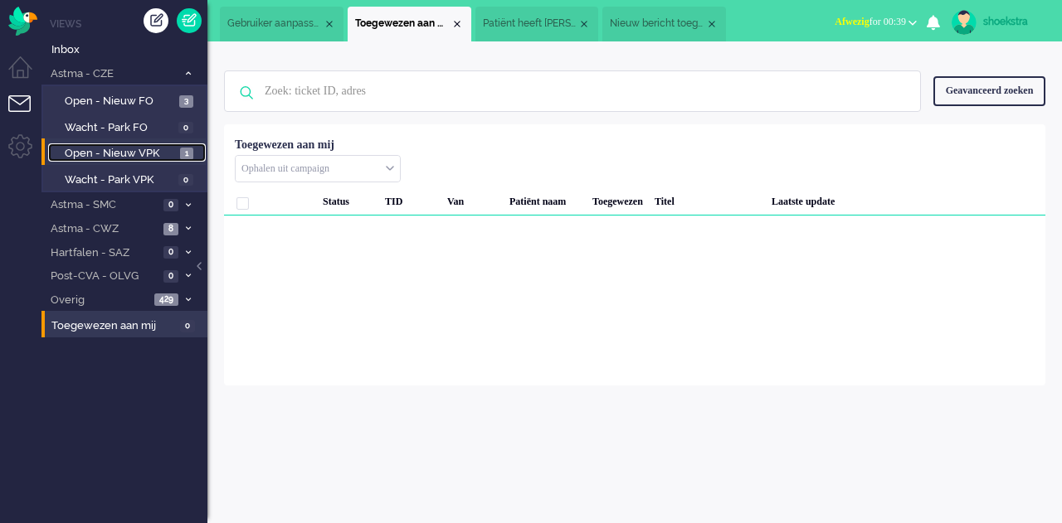
click at [113, 148] on span "Open - Nieuw VPK" at bounding box center [120, 154] width 111 height 16
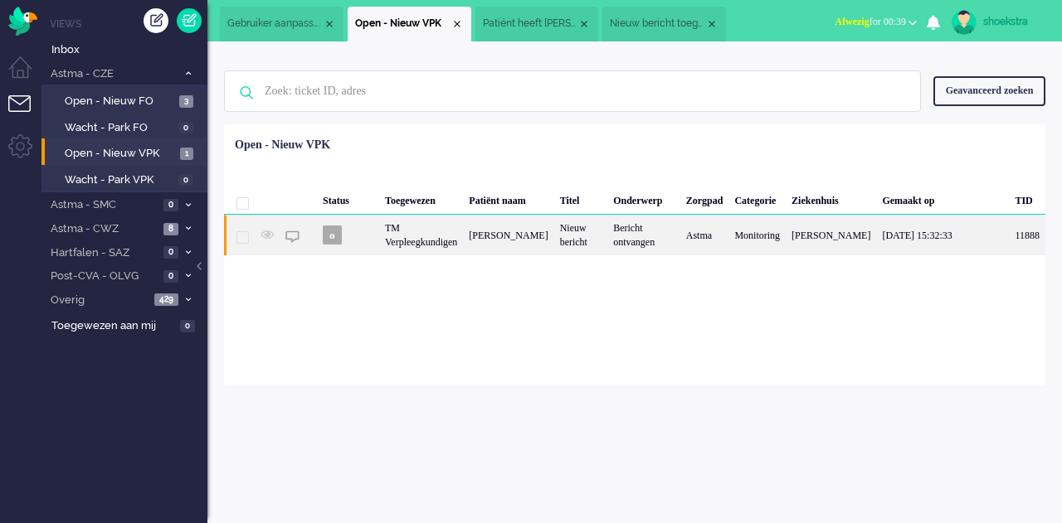
click at [395, 233] on div "TM Verpleegkundigen" at bounding box center [421, 235] width 84 height 41
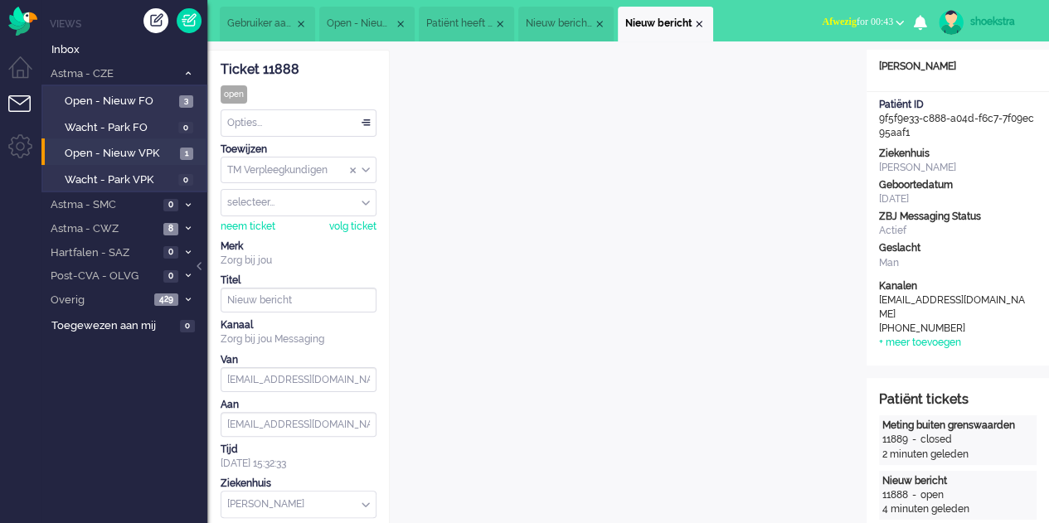
click at [975, 18] on div "shoekstra" at bounding box center [1001, 21] width 62 height 17
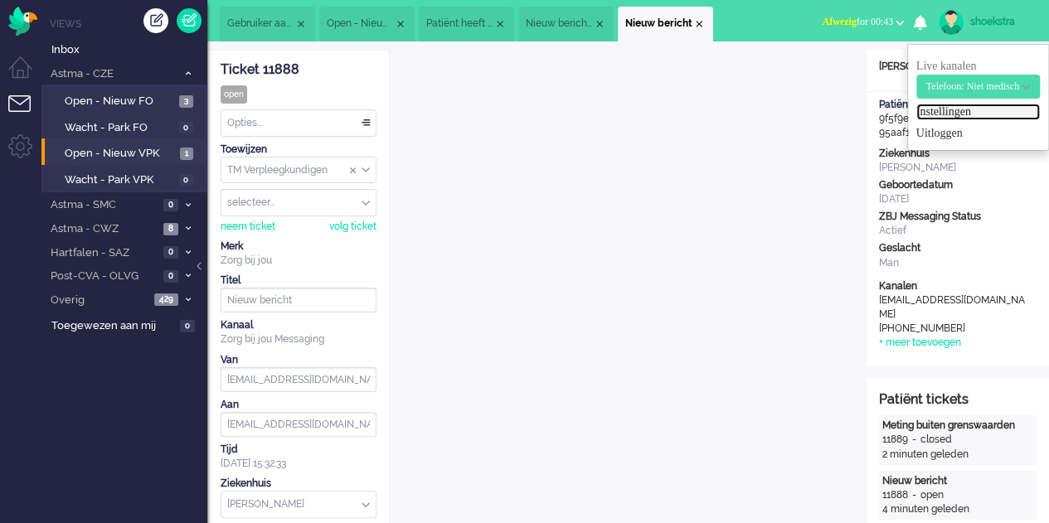
click at [926, 118] on link "Instellingen" at bounding box center [979, 112] width 124 height 17
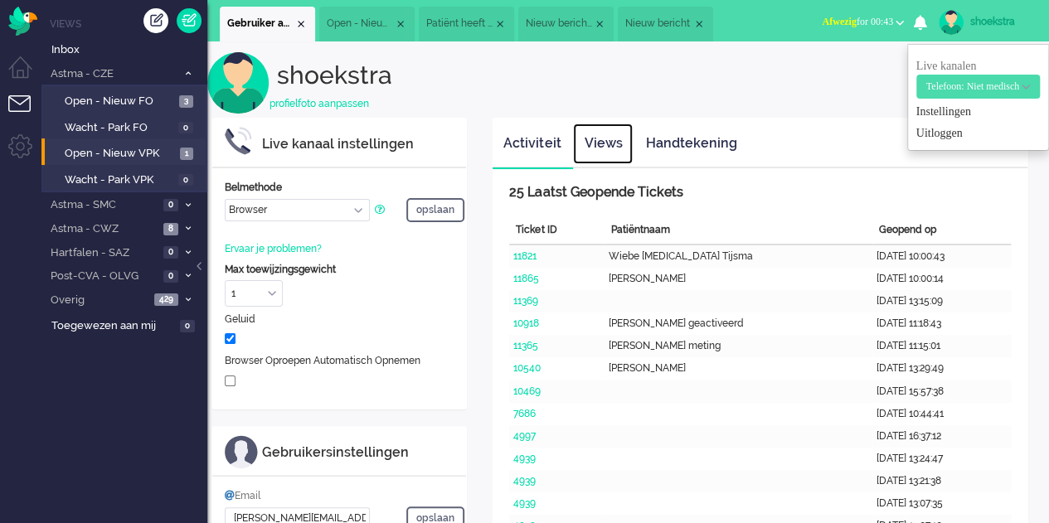
click at [614, 145] on link "Views" at bounding box center [603, 144] width 60 height 41
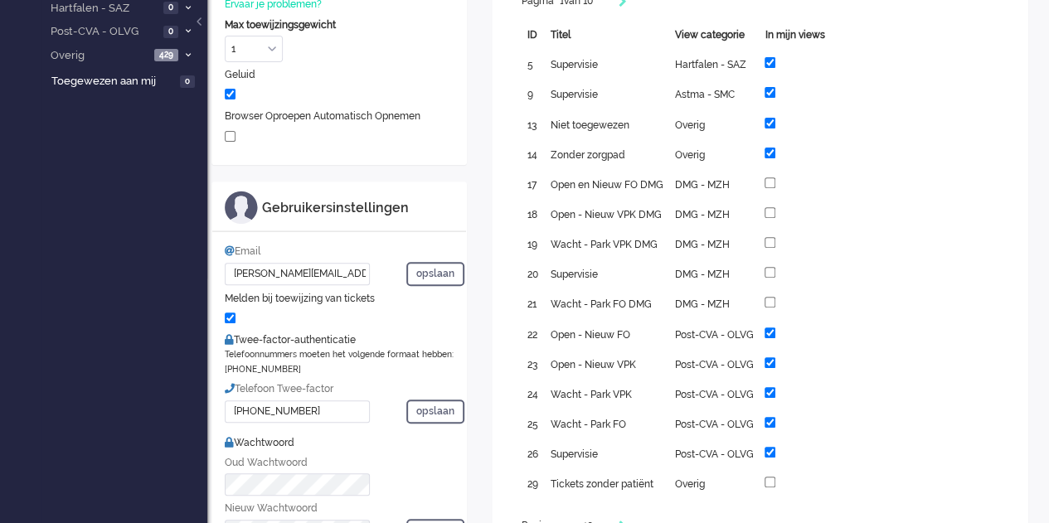
scroll to position [332, 0]
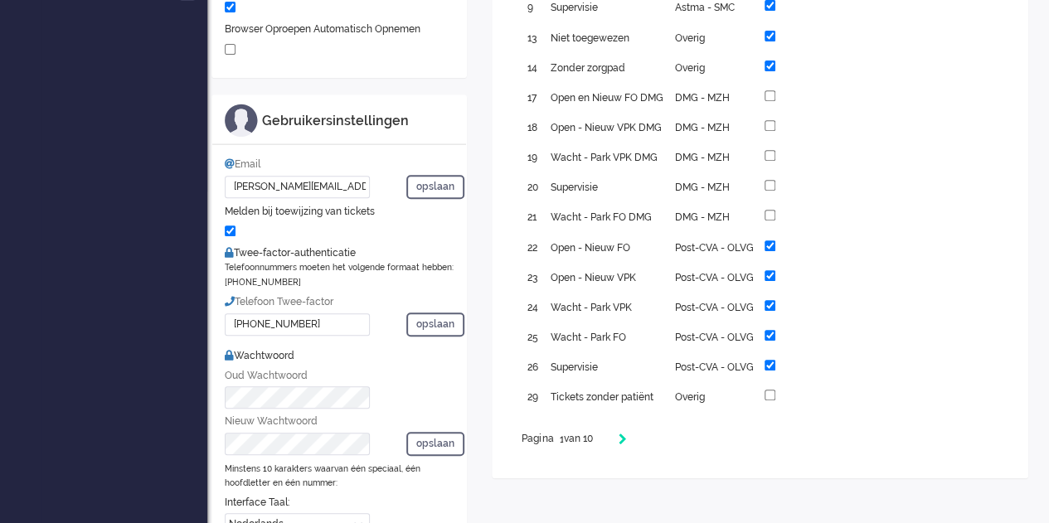
click at [626, 434] on icon "Next" at bounding box center [622, 440] width 8 height 12
type input "2"
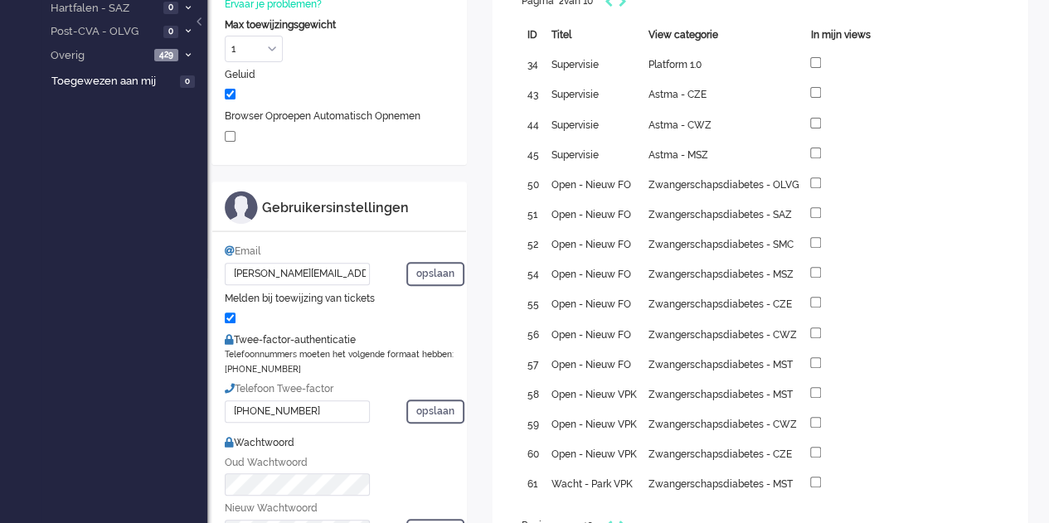
scroll to position [249, 0]
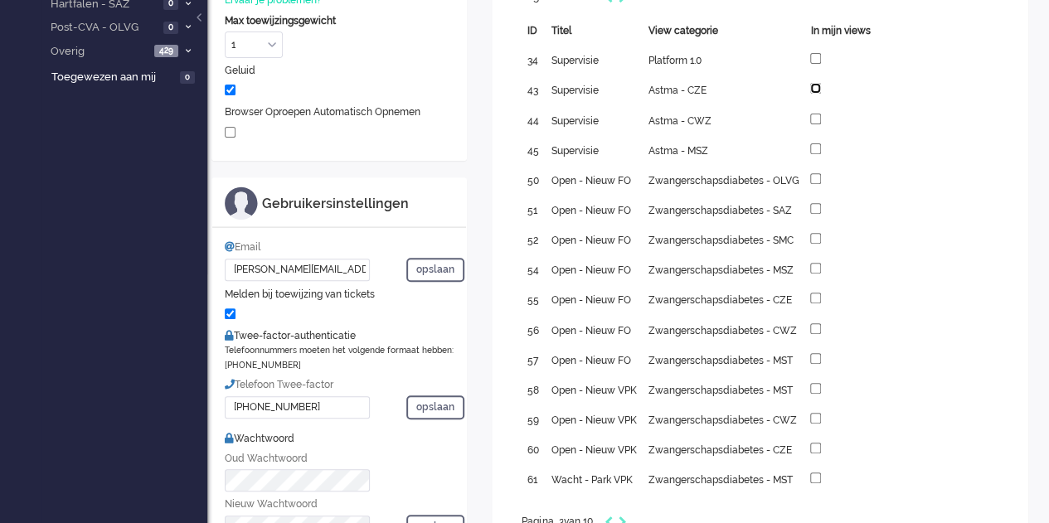
click at [815, 89] on input "checkbox" at bounding box center [815, 88] width 11 height 11
checkbox input "true"
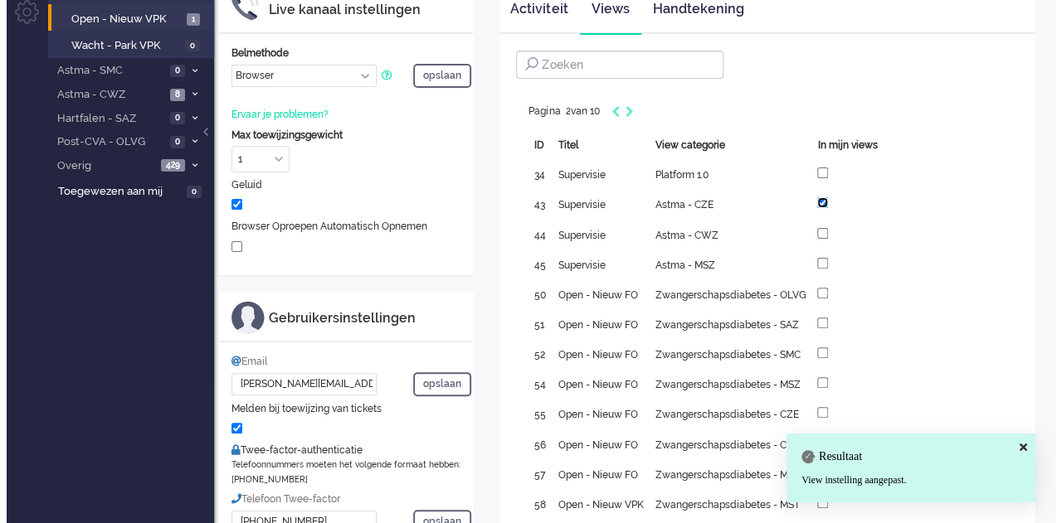
scroll to position [0, 0]
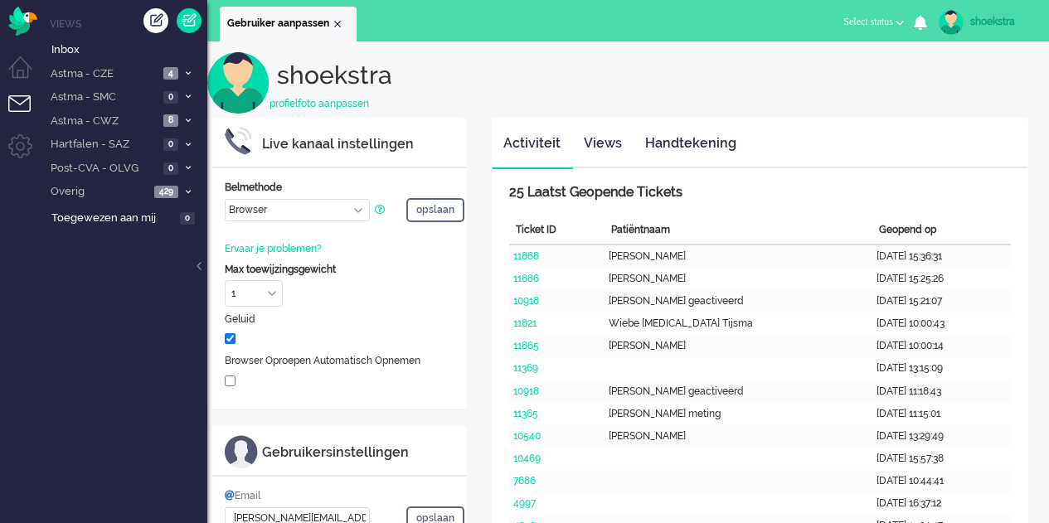
select select "browser"
select select "nl"
click at [187, 79] on li "Astma - CZE 4" at bounding box center [124, 73] width 166 height 24
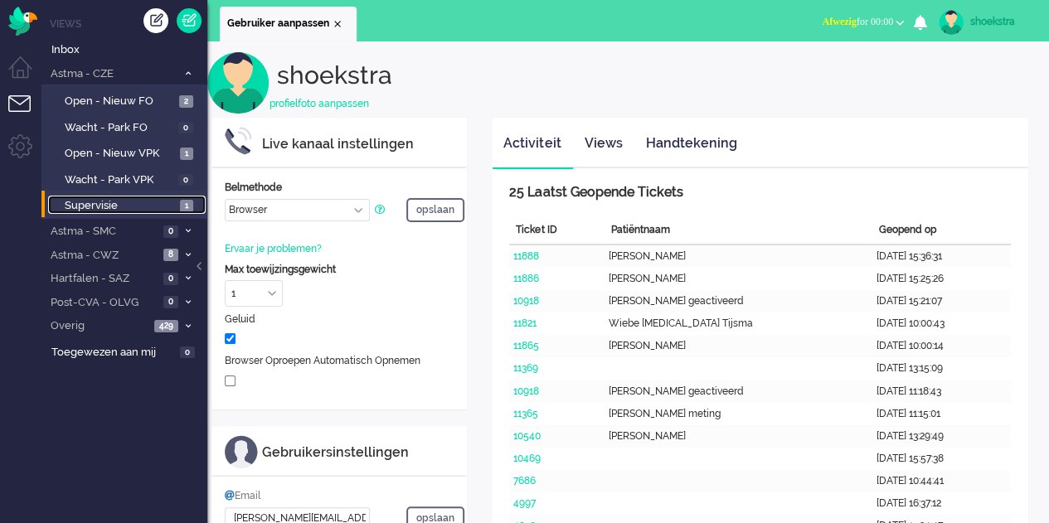
click at [131, 210] on span "Supervisie" at bounding box center [120, 206] width 111 height 16
